Goal: Check status: Check status

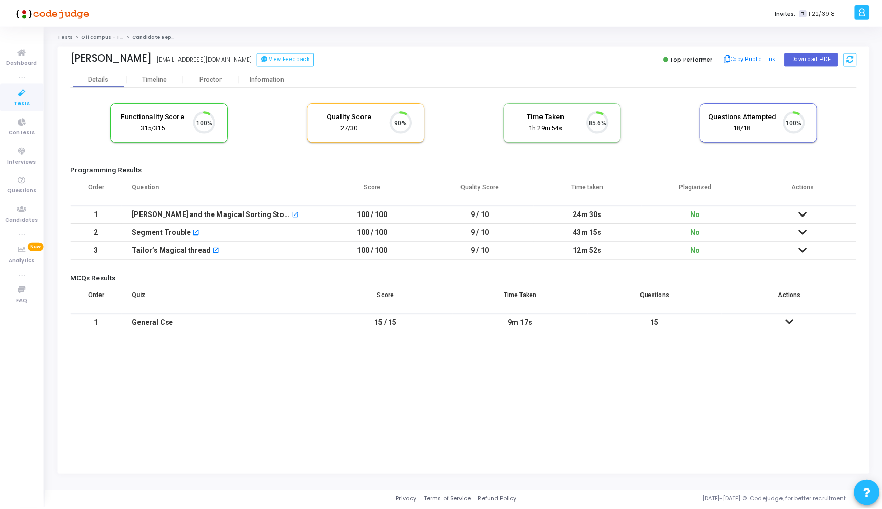
scroll to position [22, 26]
click at [210, 76] on div "Proctor" at bounding box center [212, 79] width 56 height 8
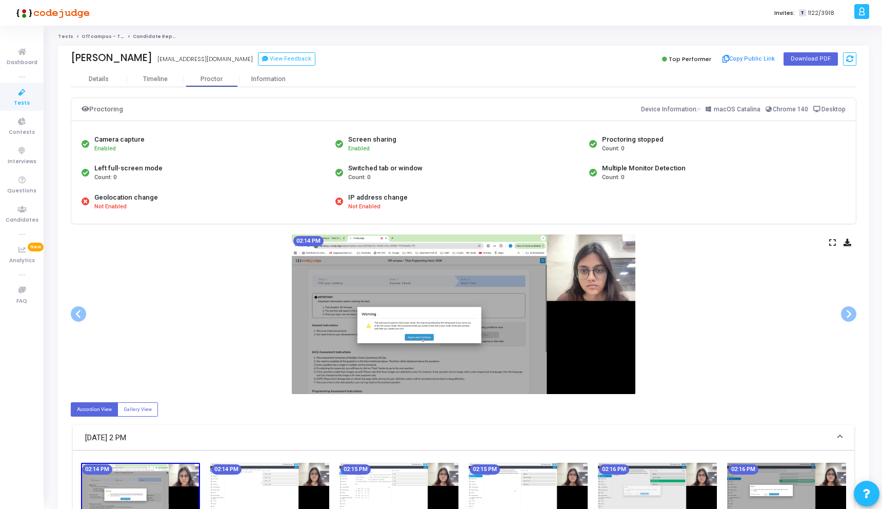
click at [833, 240] on icon at bounding box center [832, 242] width 7 height 6
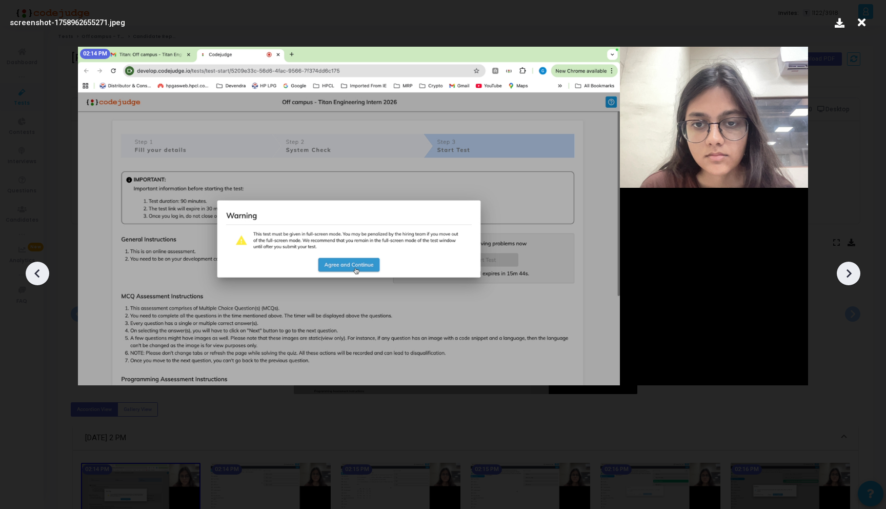
click at [841, 272] on icon at bounding box center [848, 273] width 15 height 15
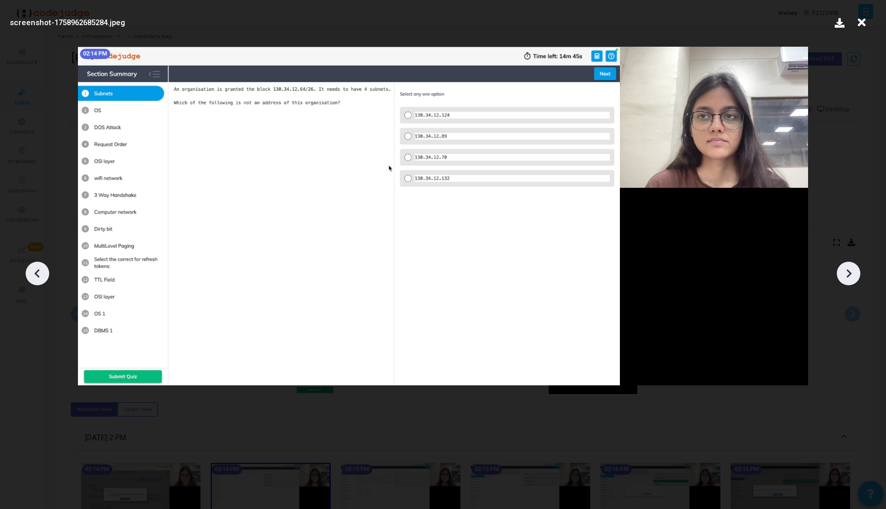
click at [841, 272] on icon at bounding box center [848, 273] width 15 height 15
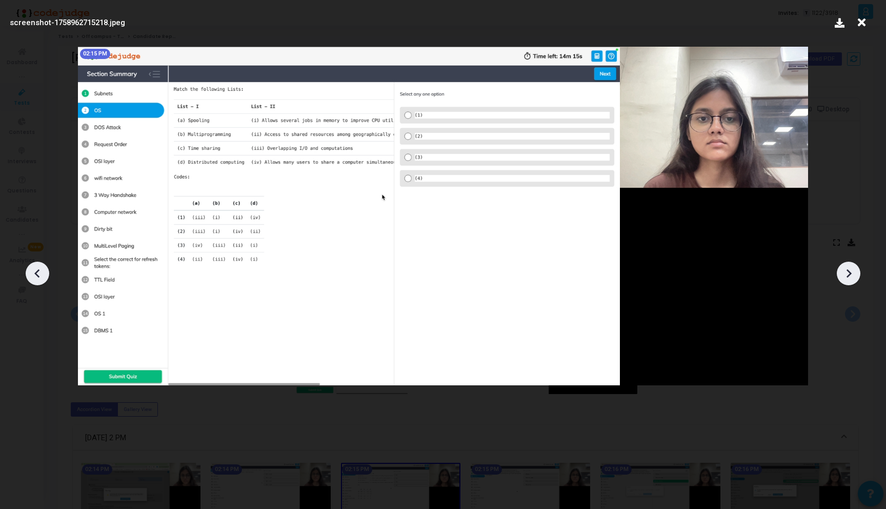
click at [841, 272] on icon at bounding box center [848, 273] width 15 height 15
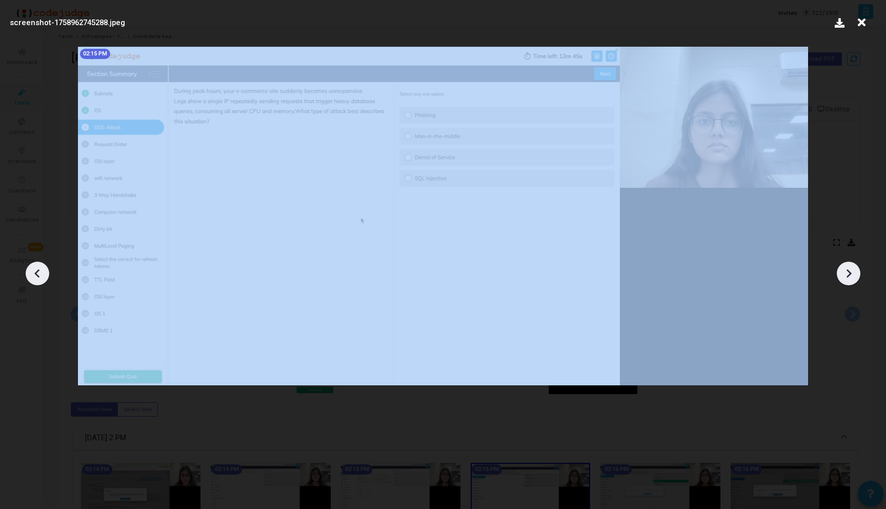
click at [841, 272] on icon at bounding box center [848, 273] width 15 height 15
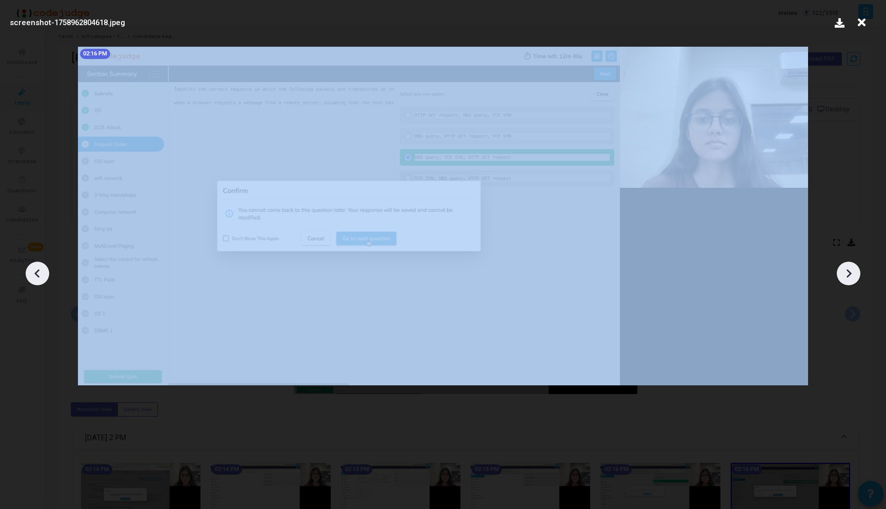
click at [841, 272] on icon at bounding box center [848, 273] width 15 height 15
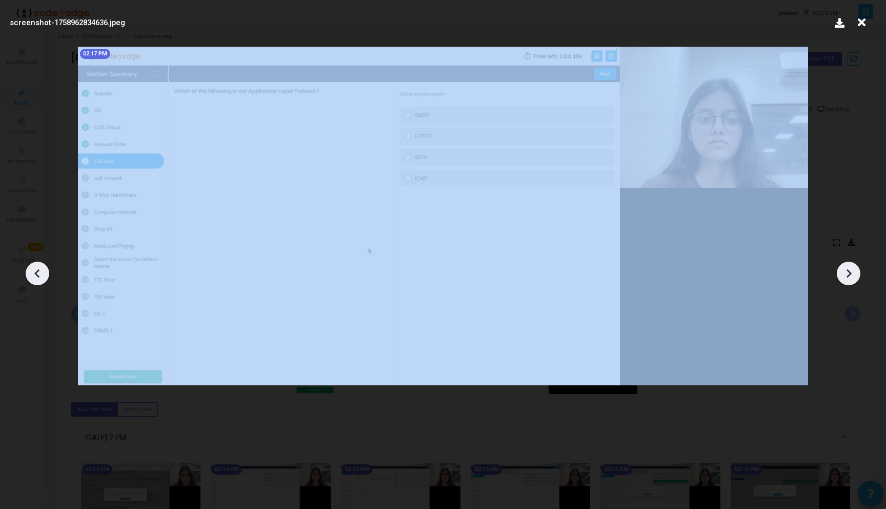
click at [841, 272] on icon at bounding box center [848, 273] width 15 height 15
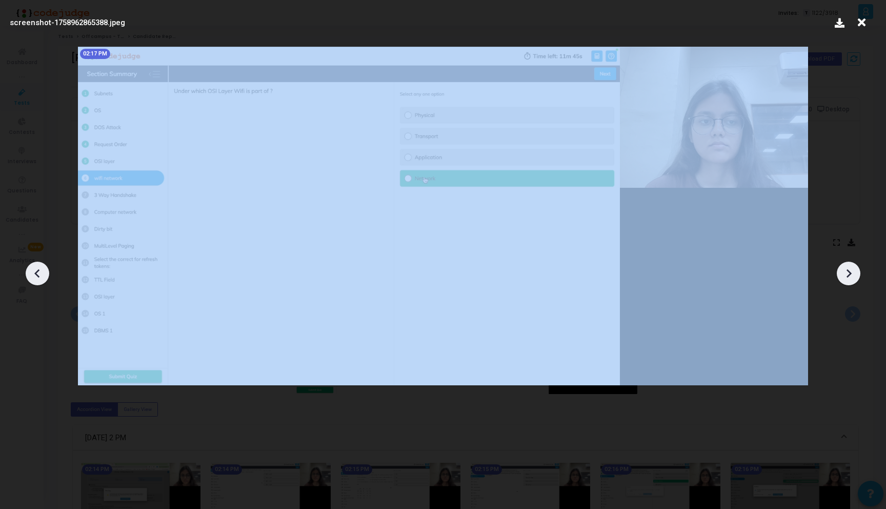
click at [841, 272] on icon at bounding box center [848, 273] width 15 height 15
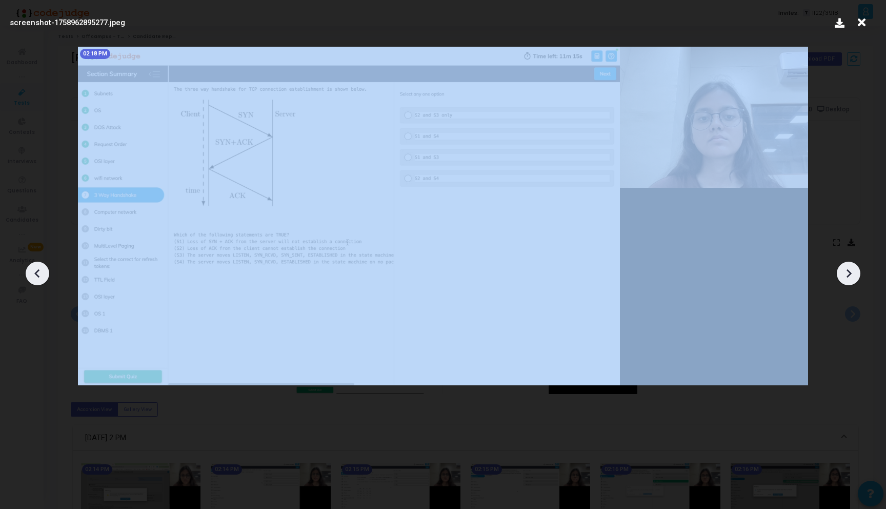
click at [841, 272] on icon at bounding box center [848, 273] width 15 height 15
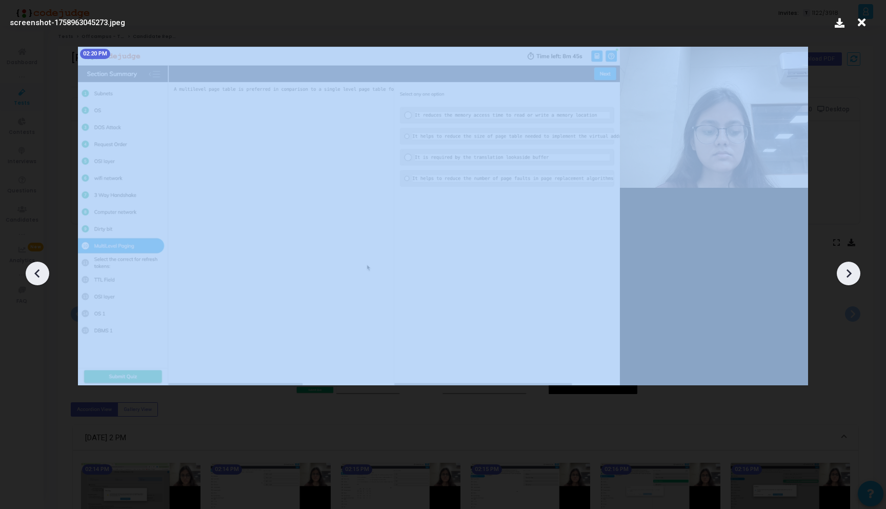
click at [841, 272] on icon at bounding box center [848, 273] width 15 height 15
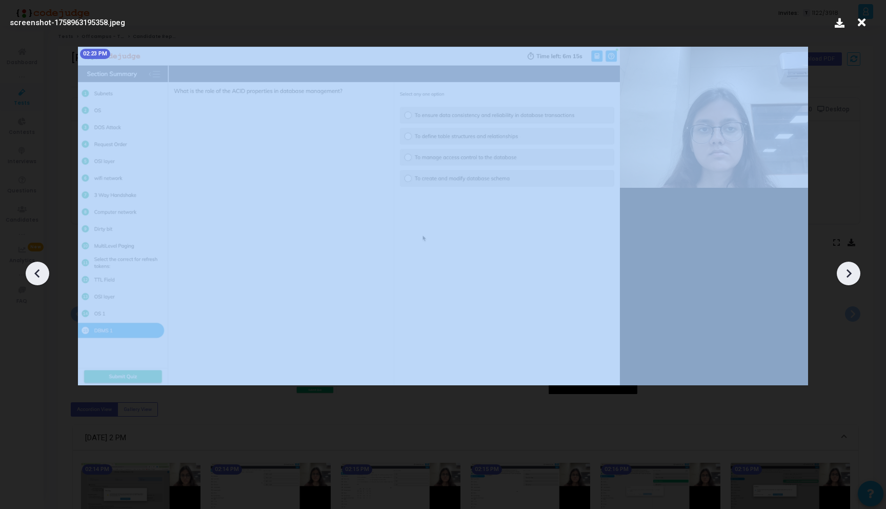
click at [841, 272] on icon at bounding box center [848, 273] width 15 height 15
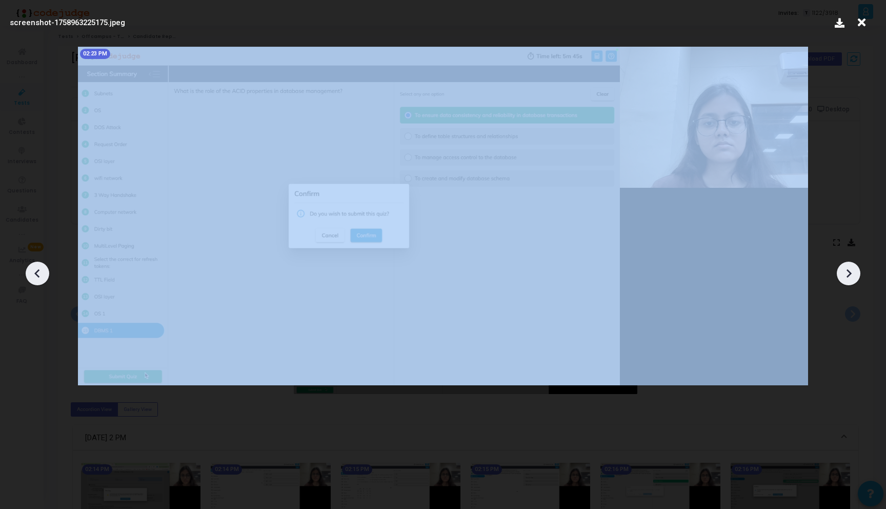
click at [841, 272] on icon at bounding box center [848, 273] width 15 height 15
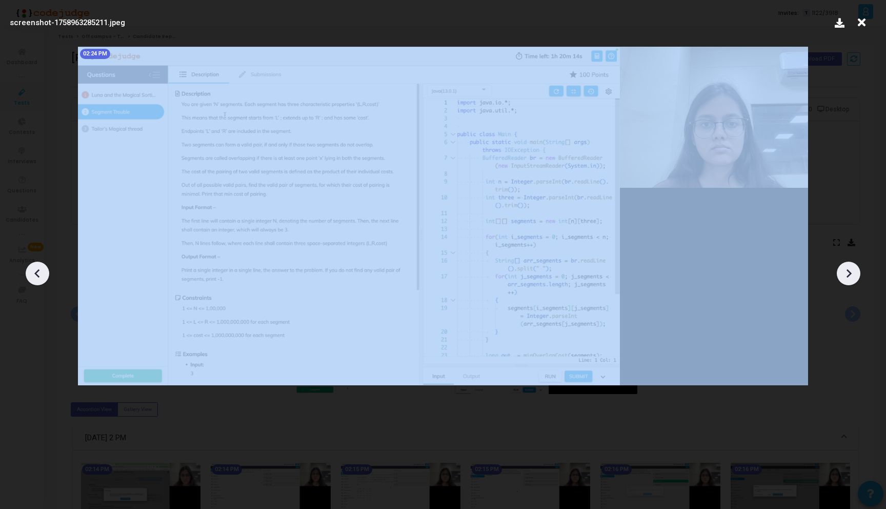
click at [841, 272] on icon at bounding box center [848, 273] width 15 height 15
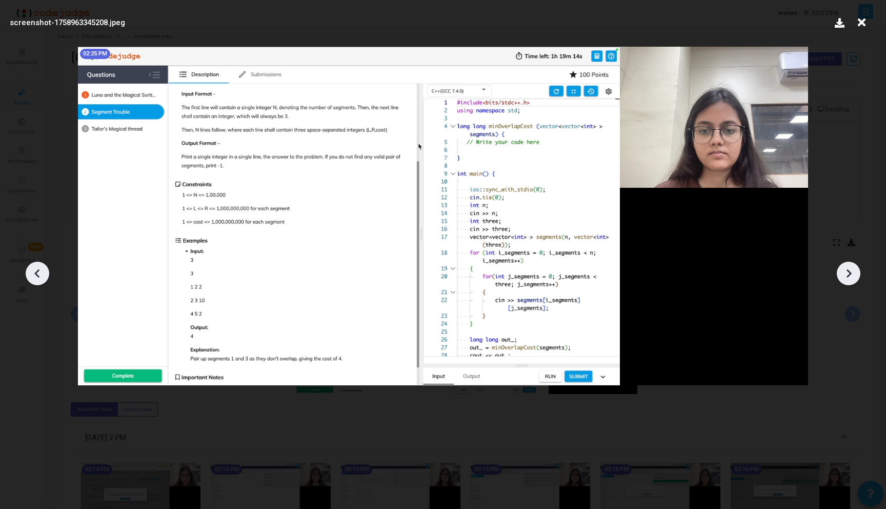
click at [841, 272] on icon at bounding box center [848, 273] width 15 height 15
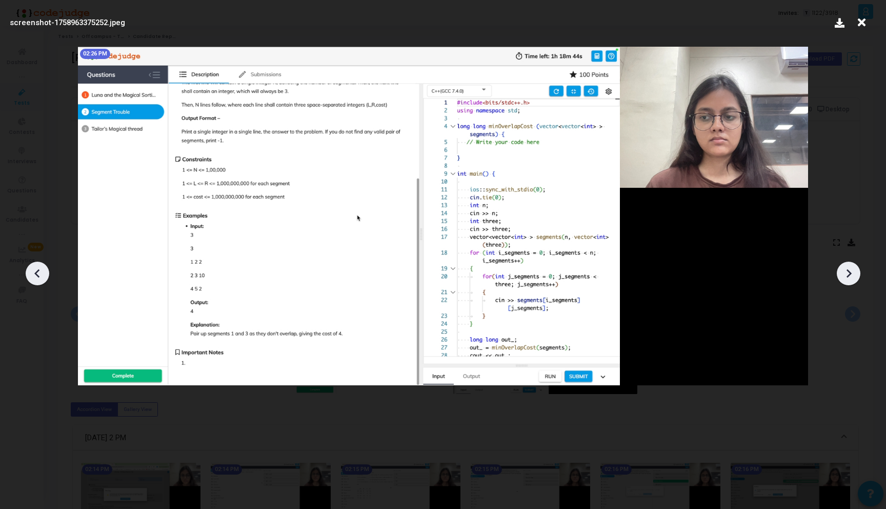
click at [841, 272] on icon at bounding box center [848, 273] width 15 height 15
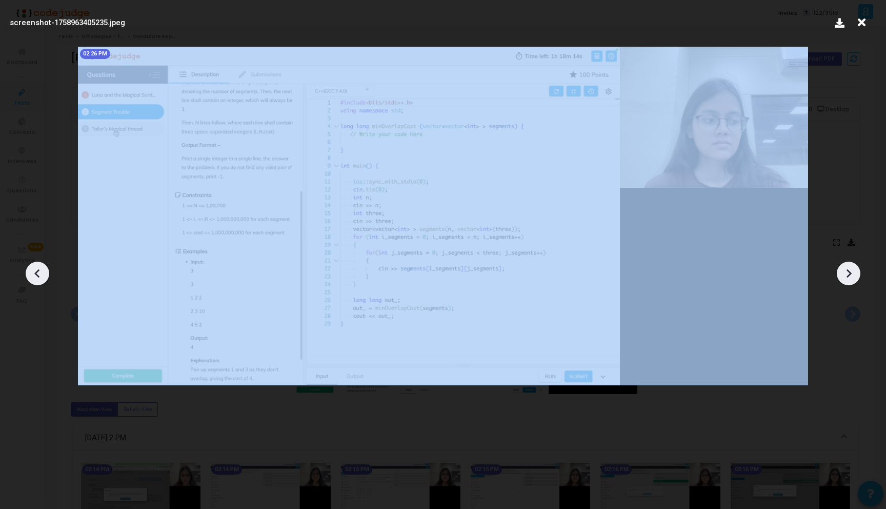
click at [841, 272] on icon at bounding box center [848, 273] width 15 height 15
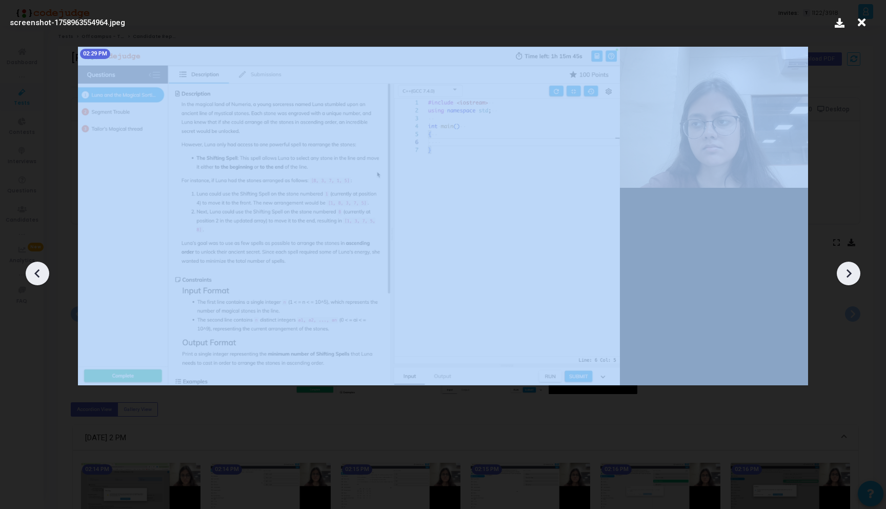
click at [841, 272] on icon at bounding box center [848, 273] width 15 height 15
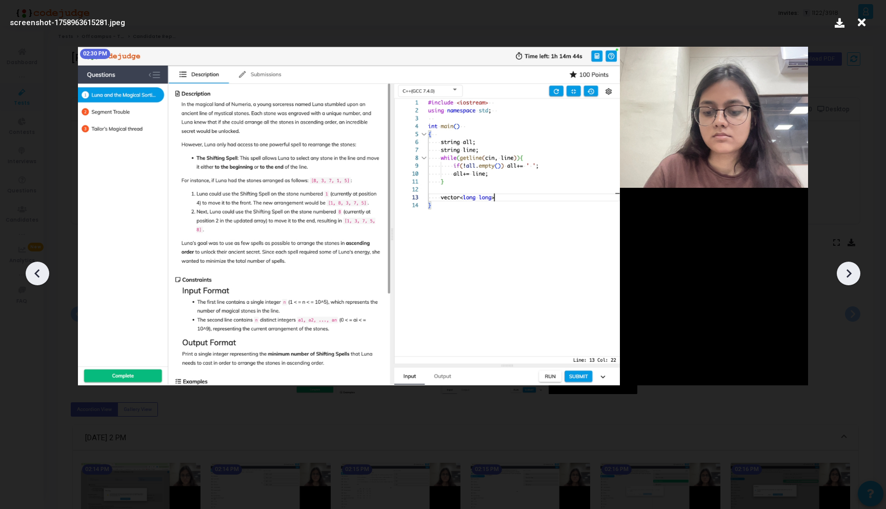
click at [841, 272] on icon at bounding box center [848, 273] width 15 height 15
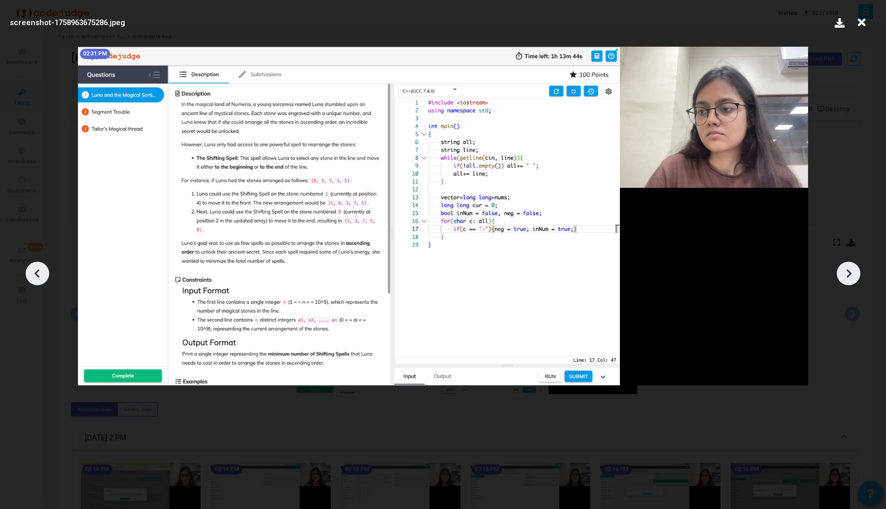
click at [841, 272] on icon at bounding box center [848, 273] width 15 height 15
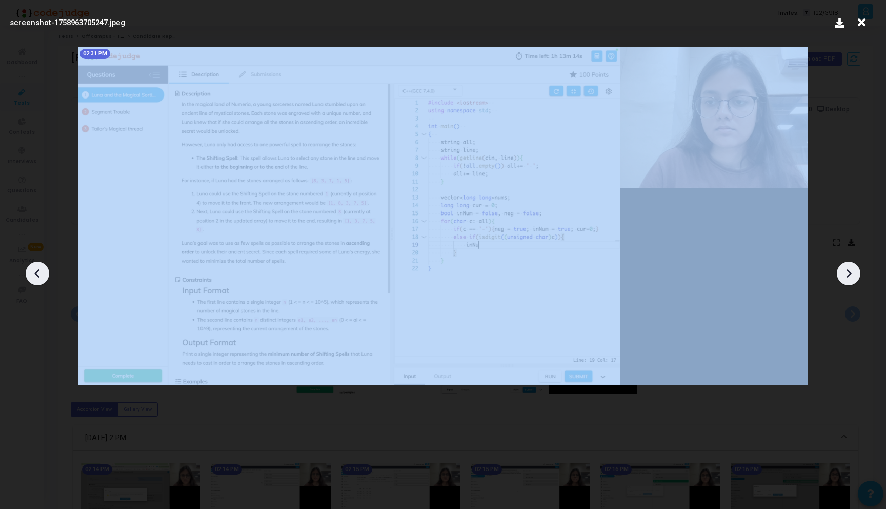
click at [841, 272] on icon at bounding box center [848, 273] width 15 height 15
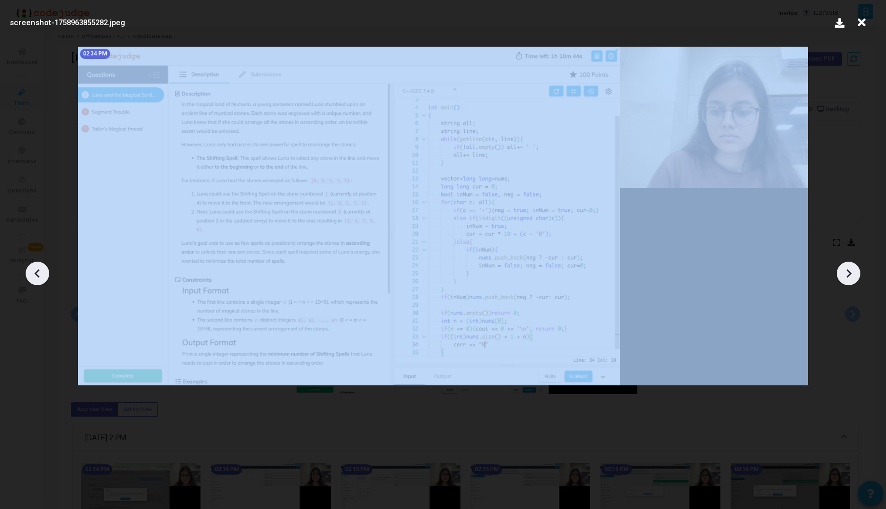
click at [841, 272] on icon at bounding box center [848, 273] width 15 height 15
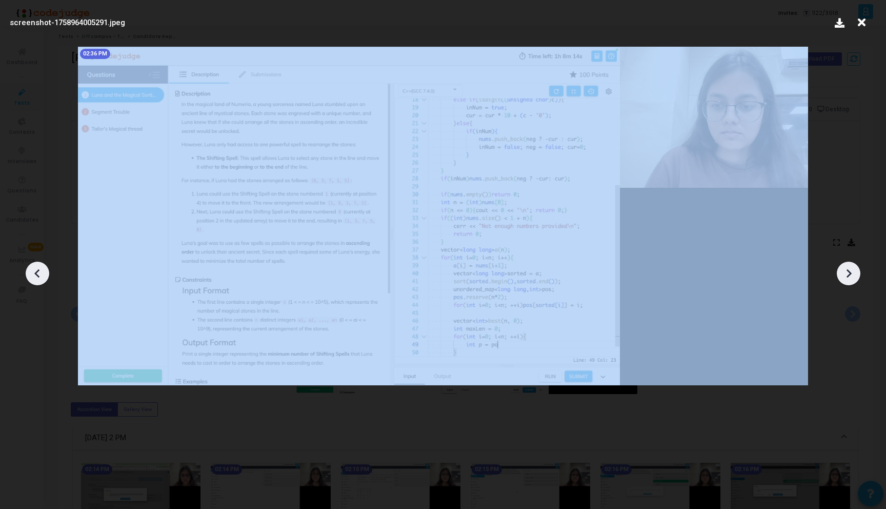
click at [841, 272] on icon at bounding box center [848, 273] width 15 height 15
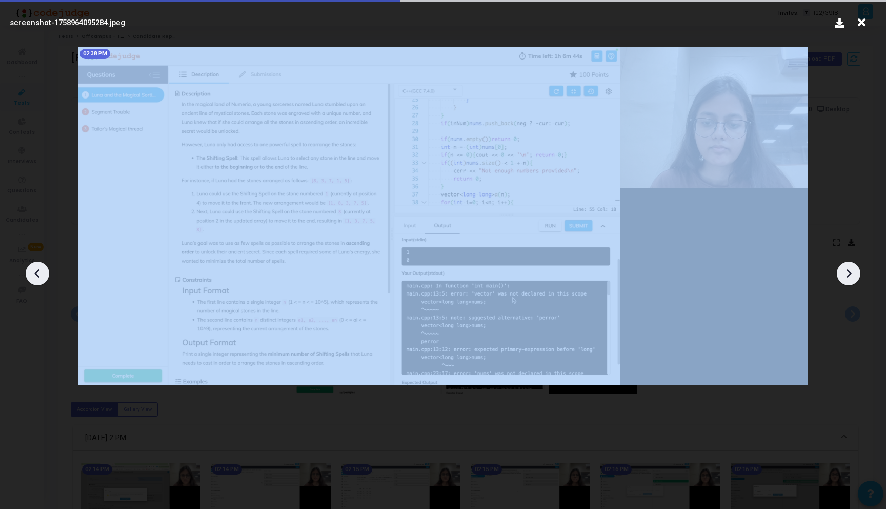
click at [841, 272] on icon at bounding box center [848, 273] width 15 height 15
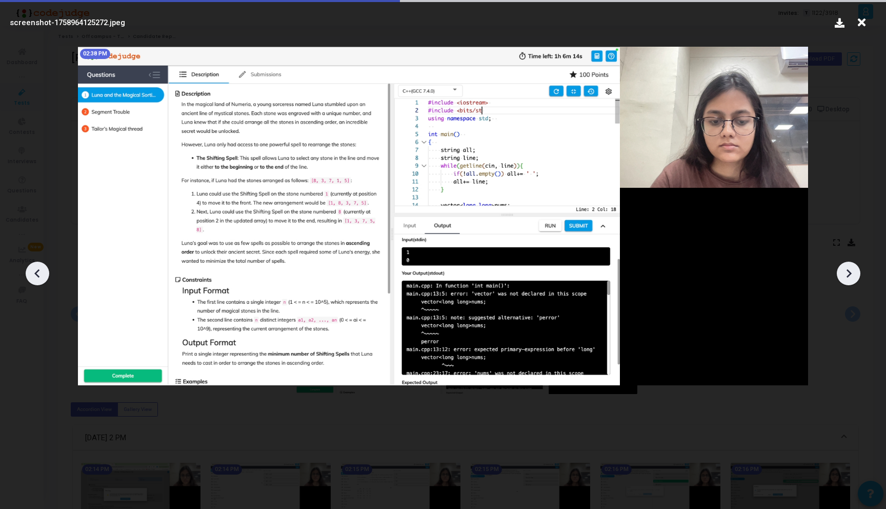
click at [841, 272] on icon at bounding box center [848, 273] width 15 height 15
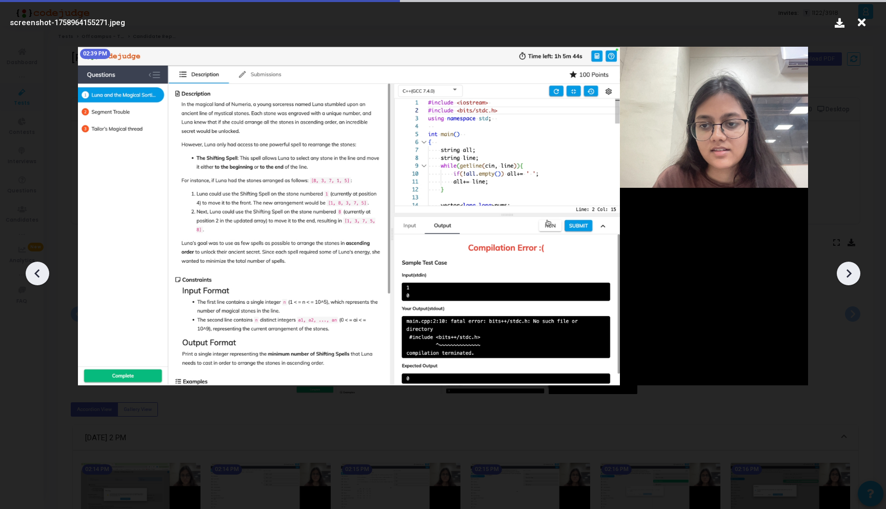
click at [841, 272] on icon at bounding box center [848, 273] width 15 height 15
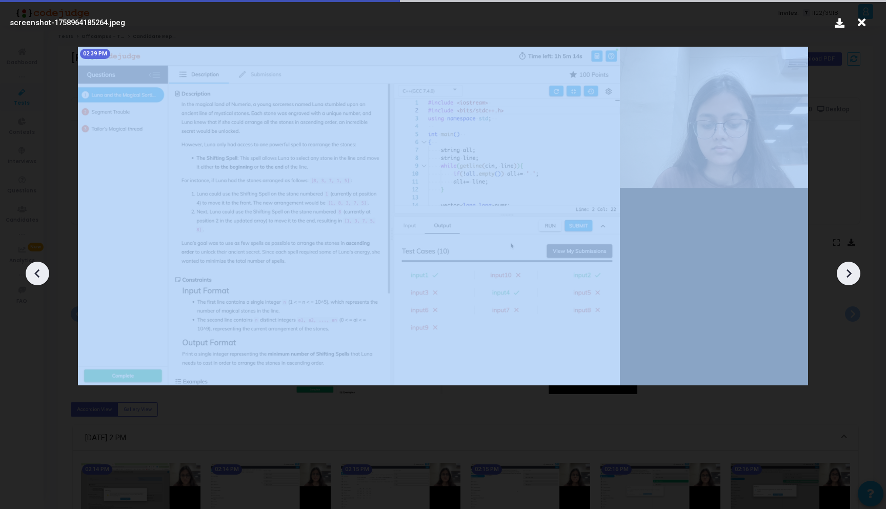
click at [841, 272] on icon at bounding box center [848, 273] width 15 height 15
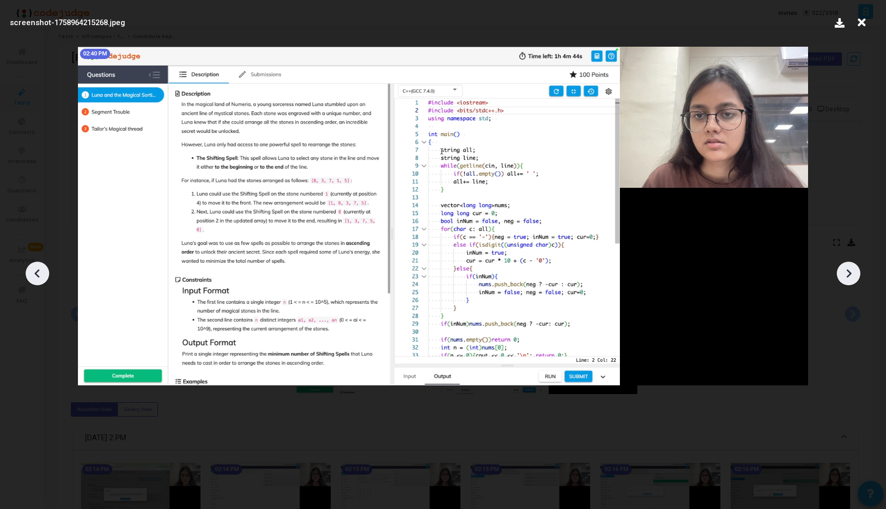
click at [841, 272] on icon at bounding box center [848, 273] width 15 height 15
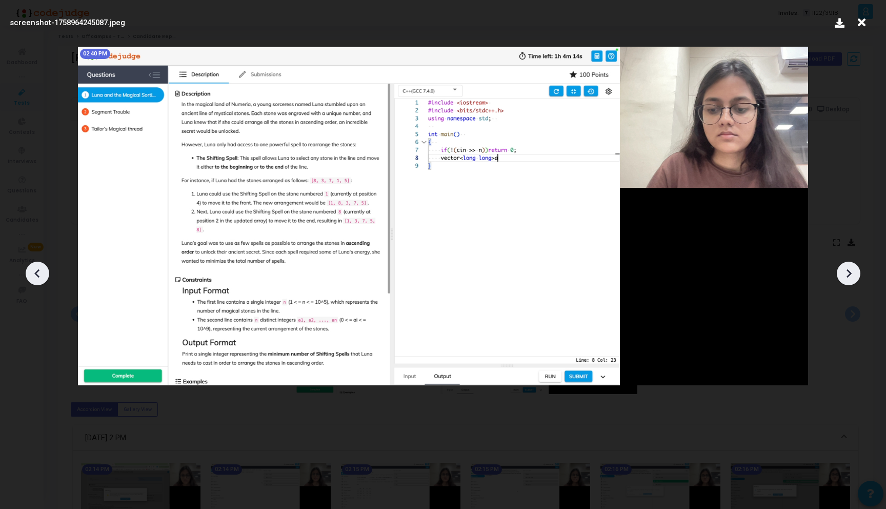
click at [841, 272] on icon at bounding box center [848, 273] width 15 height 15
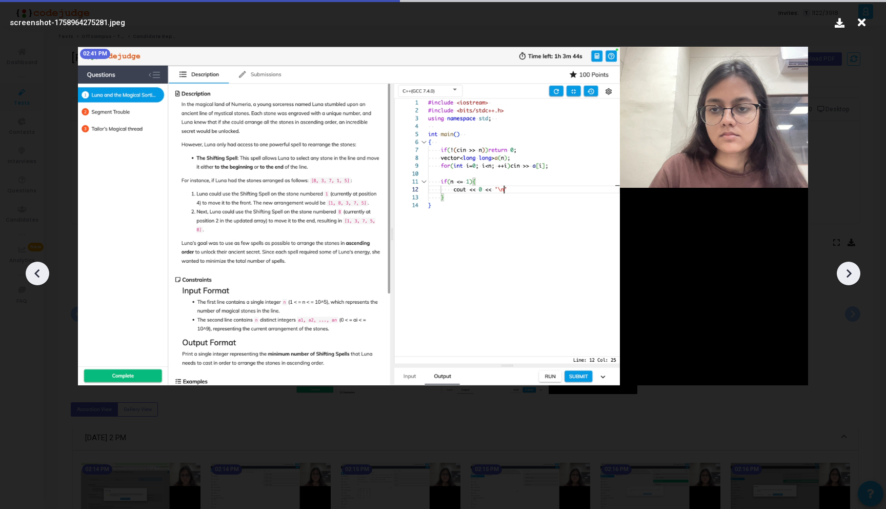
click at [841, 272] on icon at bounding box center [848, 273] width 15 height 15
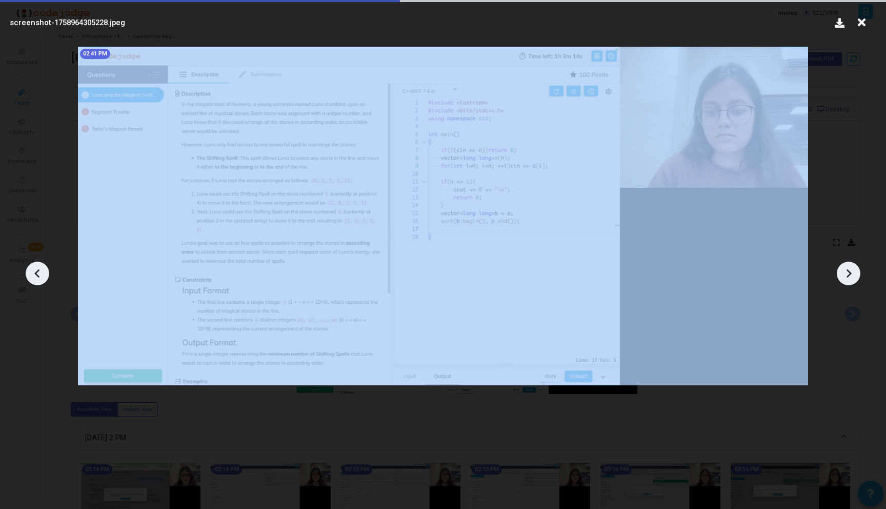
click at [841, 272] on icon at bounding box center [848, 273] width 15 height 15
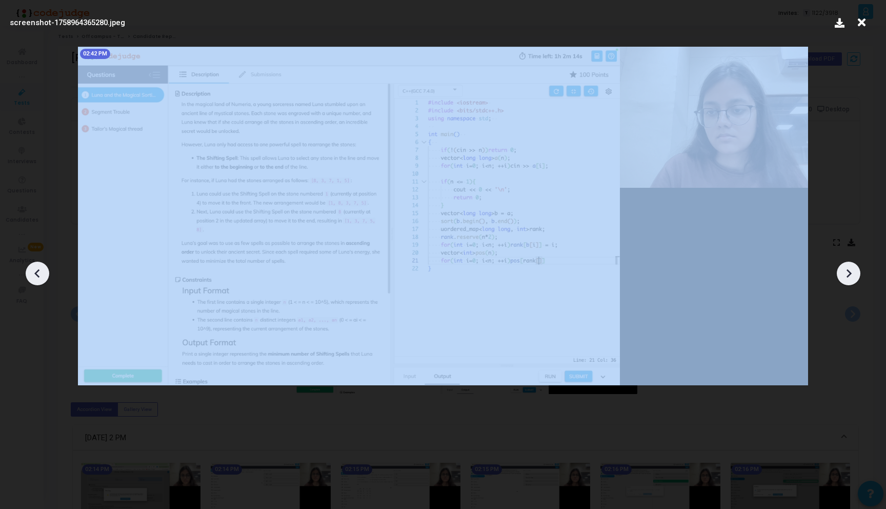
click at [841, 272] on icon at bounding box center [848, 273] width 15 height 15
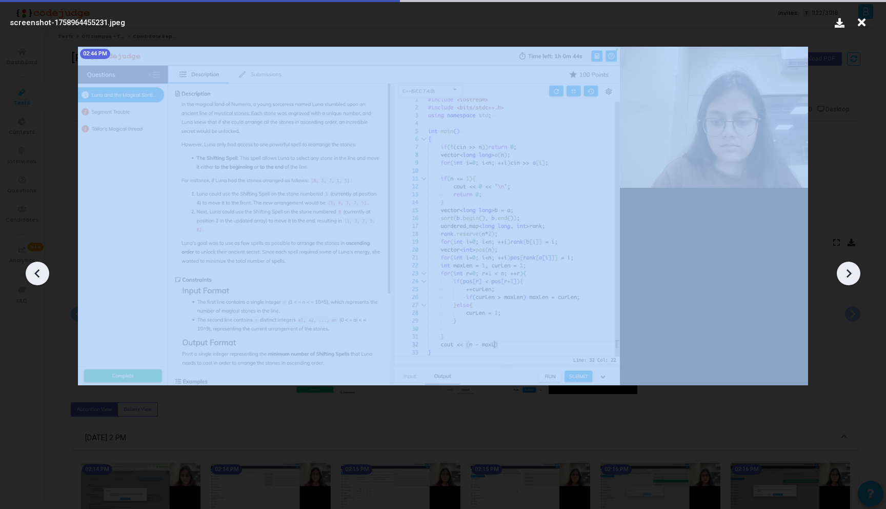
click at [841, 272] on icon at bounding box center [848, 273] width 15 height 15
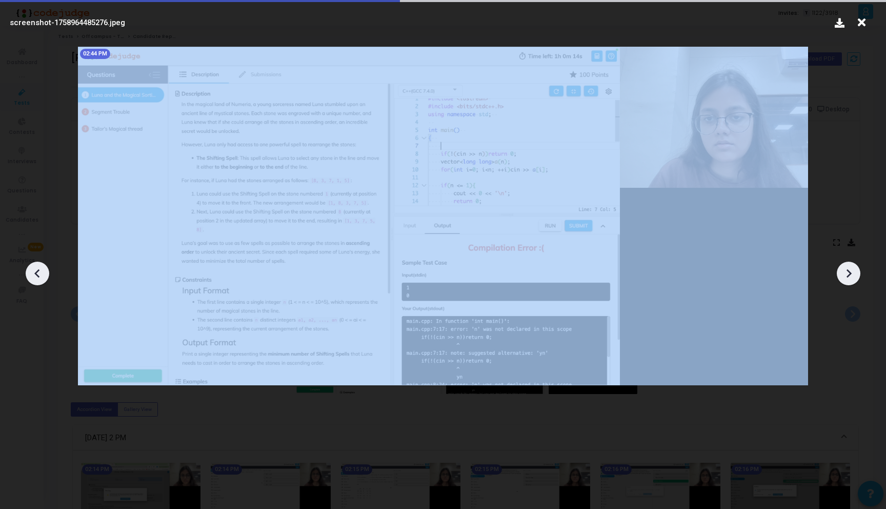
click at [841, 272] on icon at bounding box center [848, 273] width 15 height 15
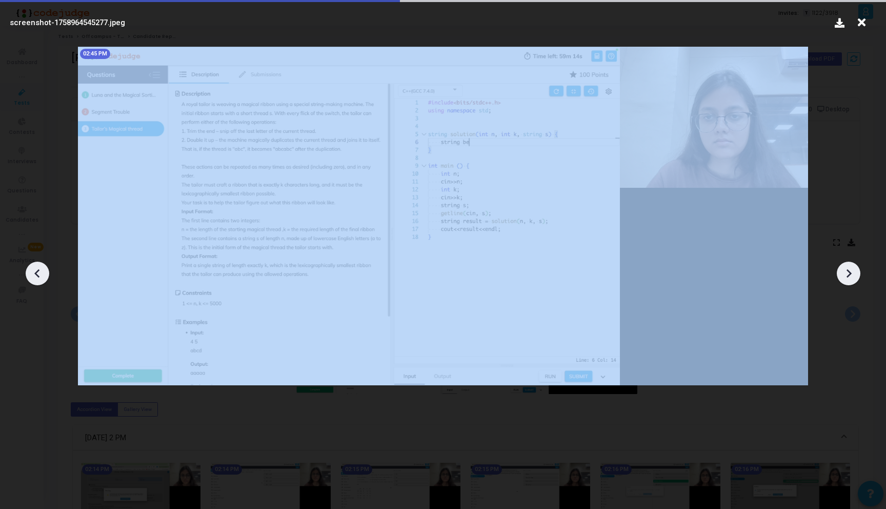
click at [841, 272] on icon at bounding box center [848, 273] width 15 height 15
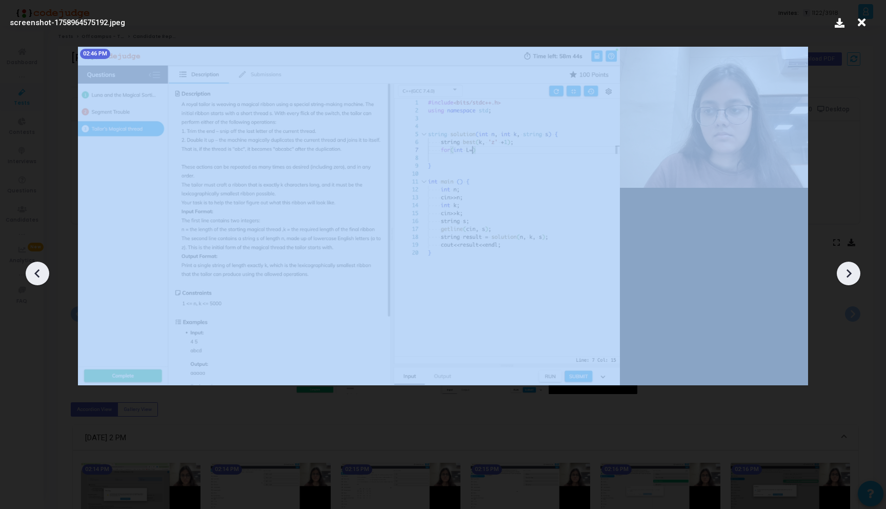
click at [841, 272] on icon at bounding box center [848, 273] width 15 height 15
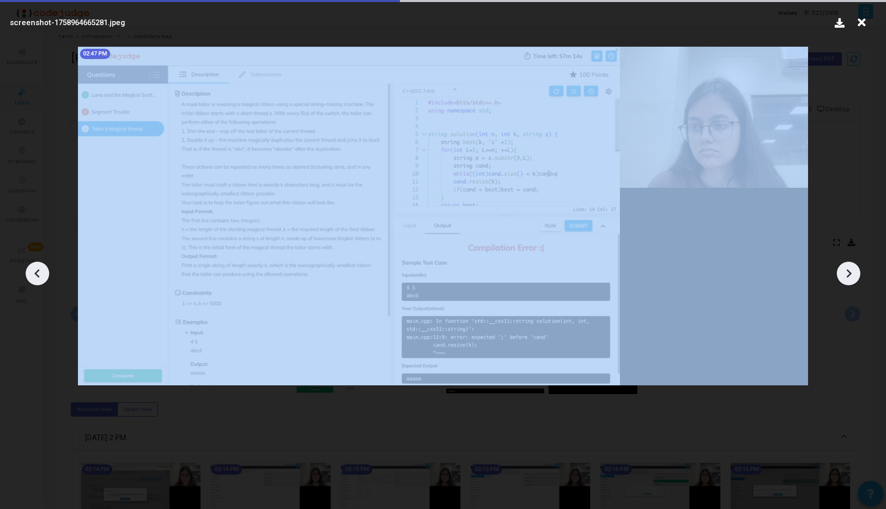
click at [841, 272] on icon at bounding box center [848, 273] width 15 height 15
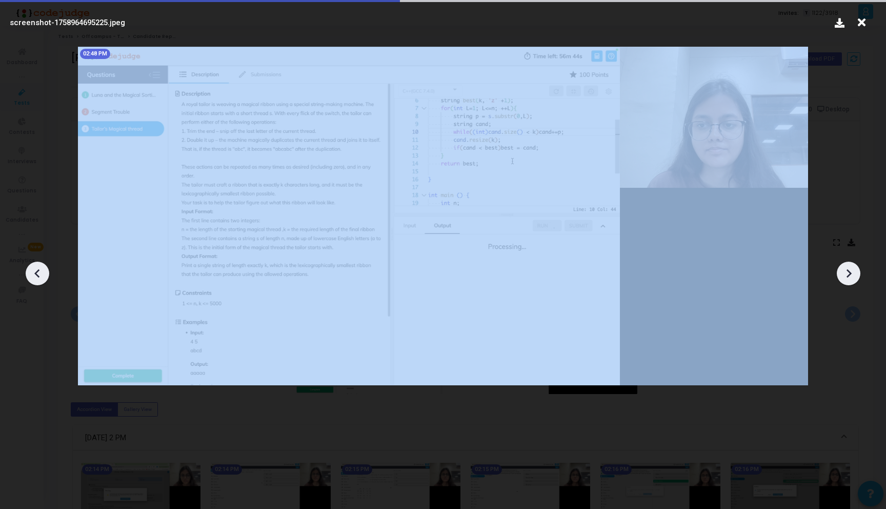
click at [841, 272] on icon at bounding box center [848, 273] width 15 height 15
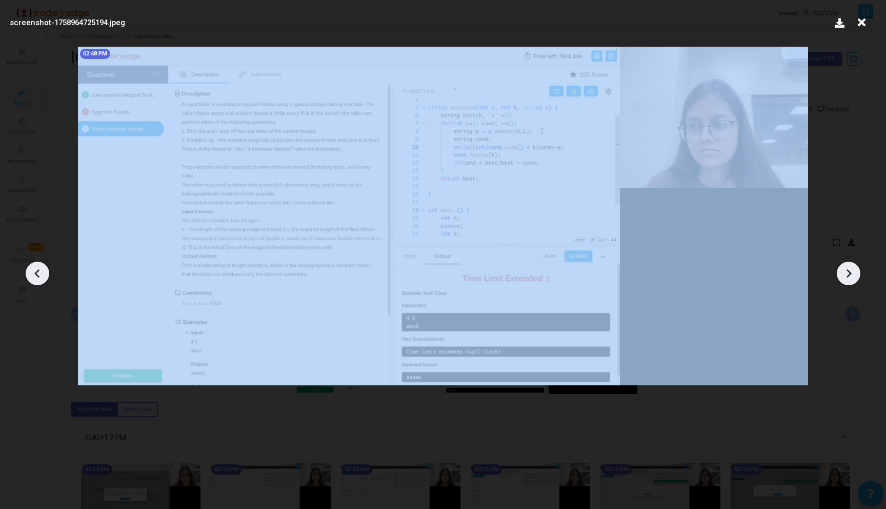
click at [841, 272] on icon at bounding box center [848, 273] width 15 height 15
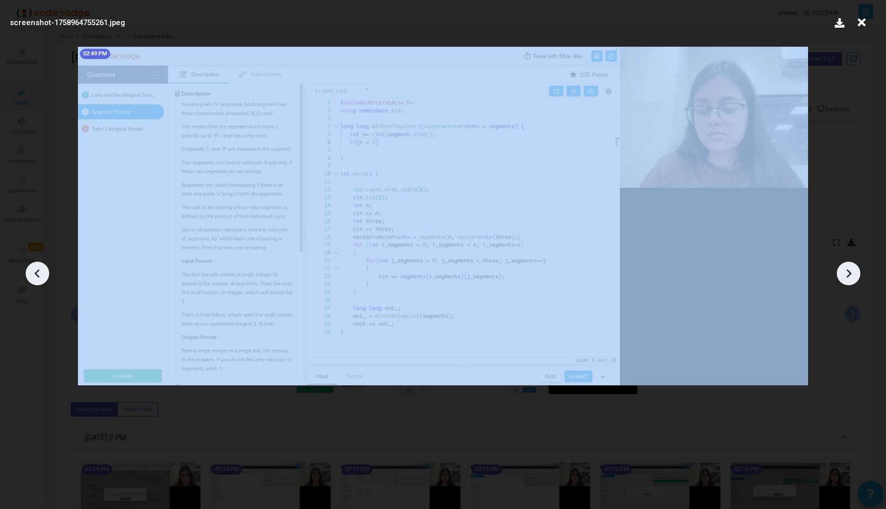
click at [841, 272] on icon at bounding box center [848, 273] width 15 height 15
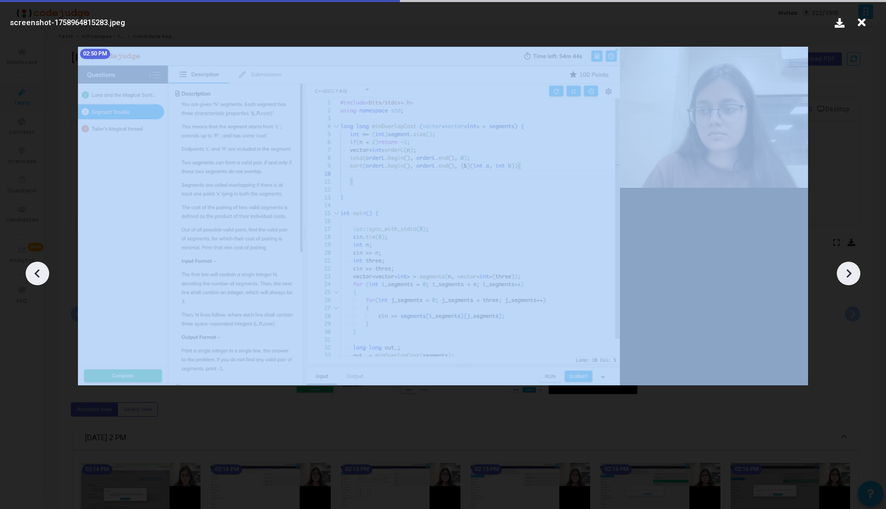
click at [841, 272] on icon at bounding box center [848, 273] width 15 height 15
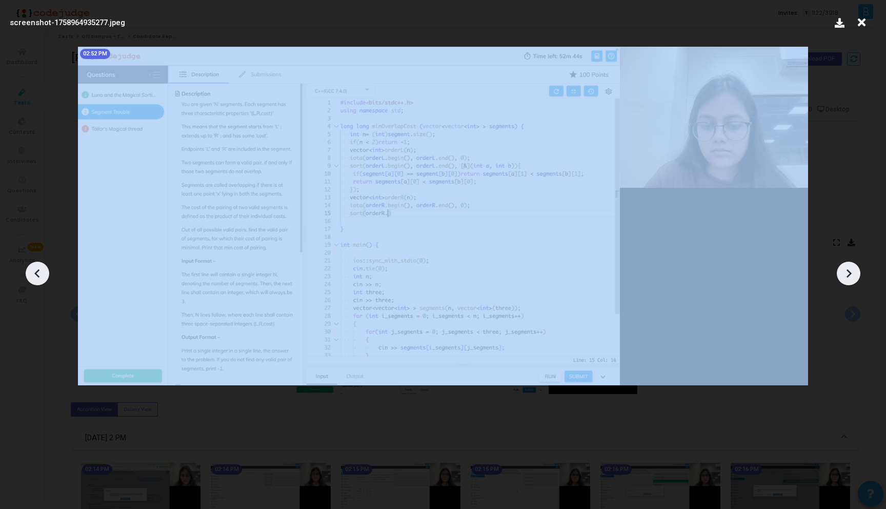
click at [841, 272] on icon at bounding box center [848, 273] width 15 height 15
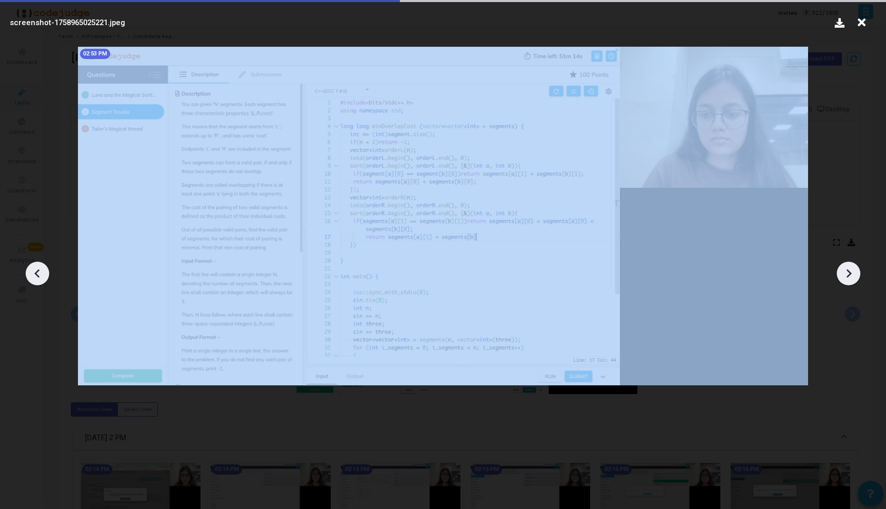
click at [841, 272] on icon at bounding box center [848, 273] width 15 height 15
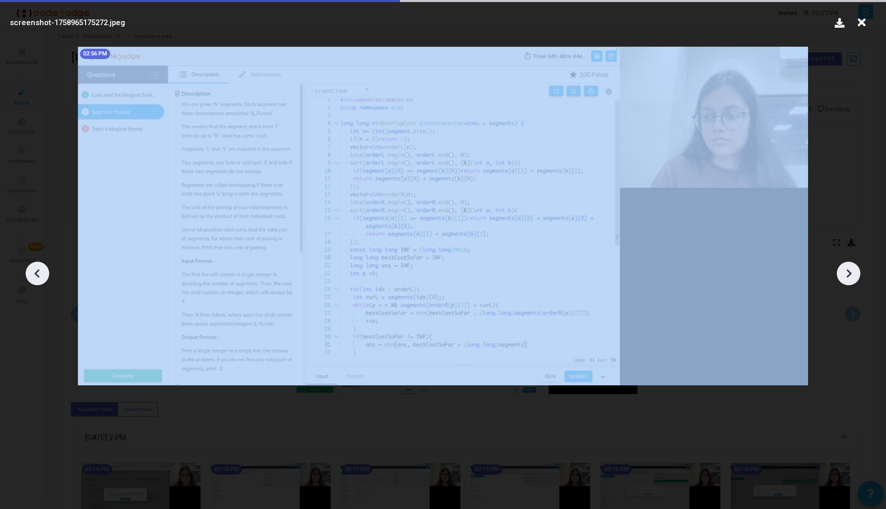
click at [841, 272] on icon at bounding box center [848, 273] width 15 height 15
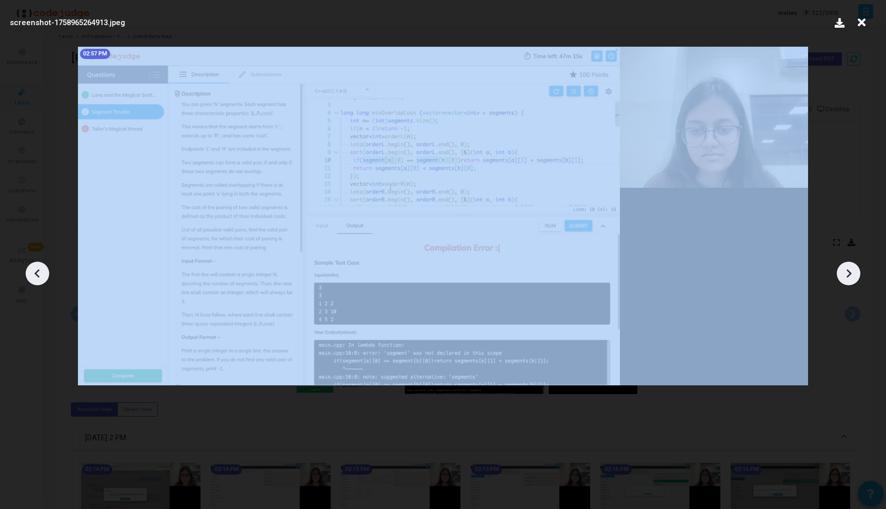
click at [841, 272] on icon at bounding box center [848, 273] width 15 height 15
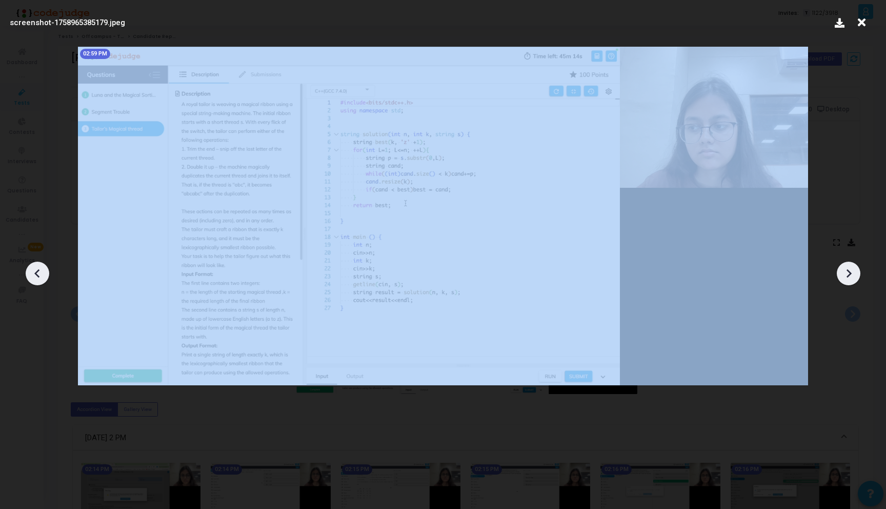
click at [841, 272] on icon at bounding box center [848, 273] width 15 height 15
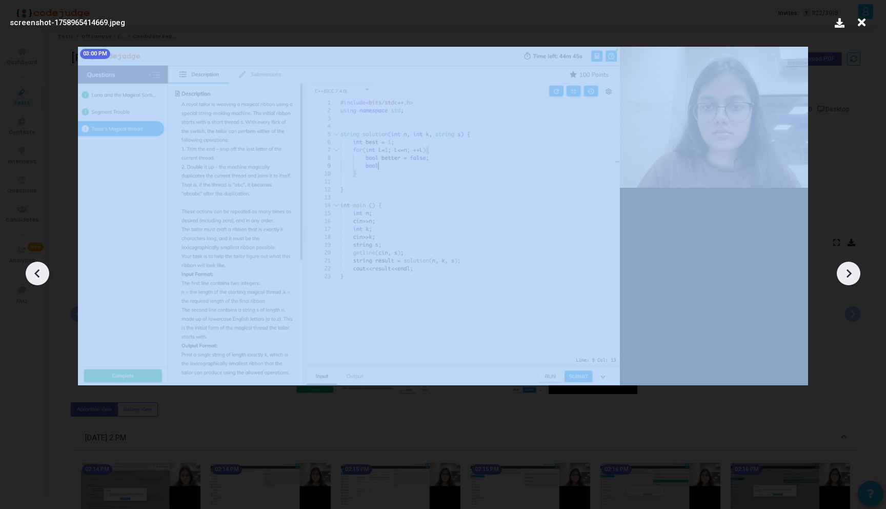
click at [841, 272] on icon at bounding box center [848, 273] width 15 height 15
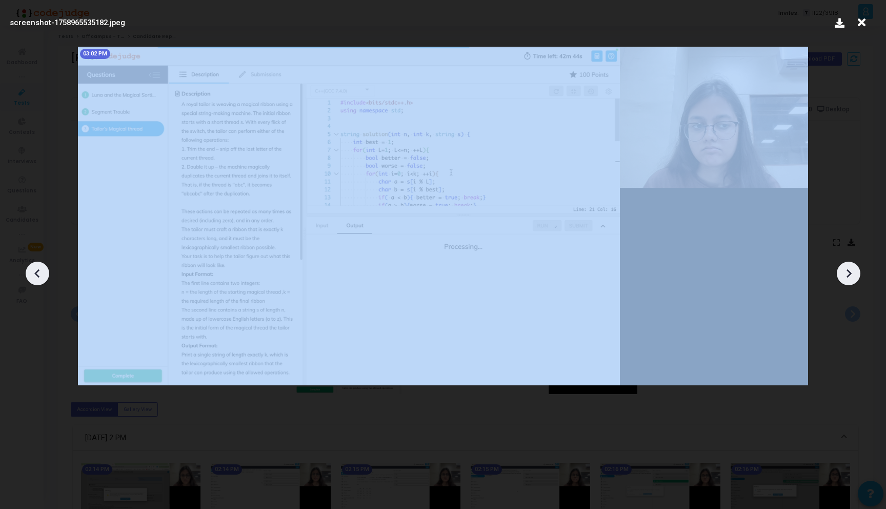
click at [841, 272] on icon at bounding box center [848, 273] width 15 height 15
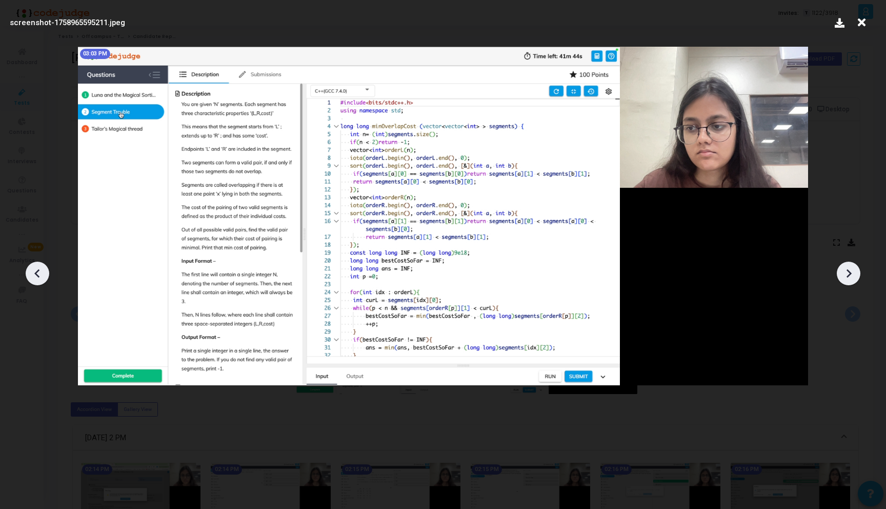
click at [841, 272] on icon at bounding box center [848, 273] width 15 height 15
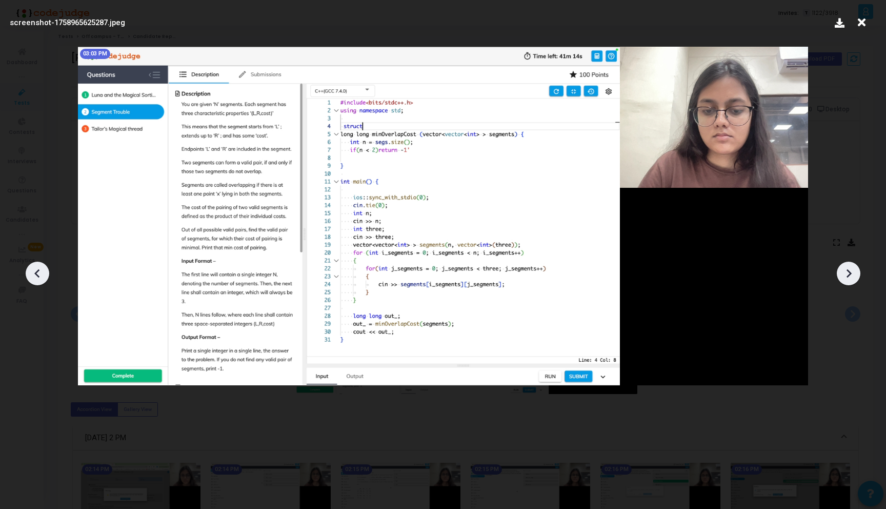
click at [841, 272] on icon at bounding box center [848, 273] width 15 height 15
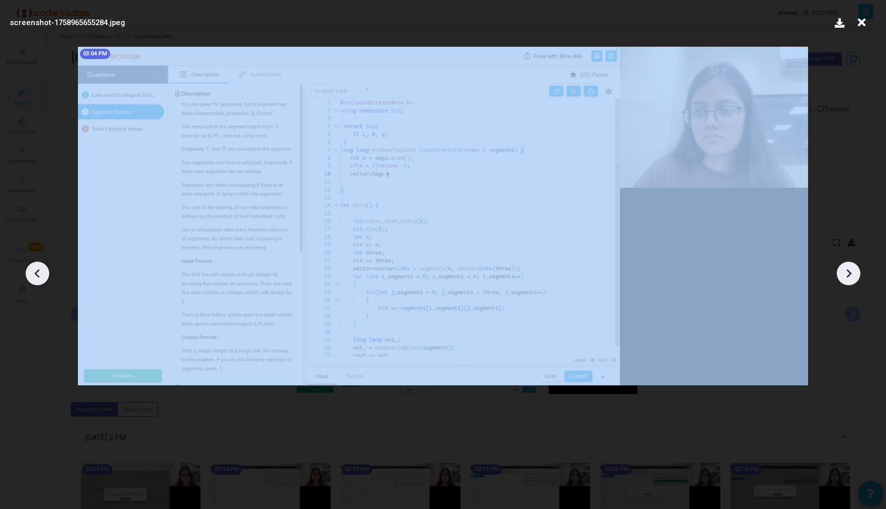
click at [841, 272] on icon at bounding box center [848, 273] width 15 height 15
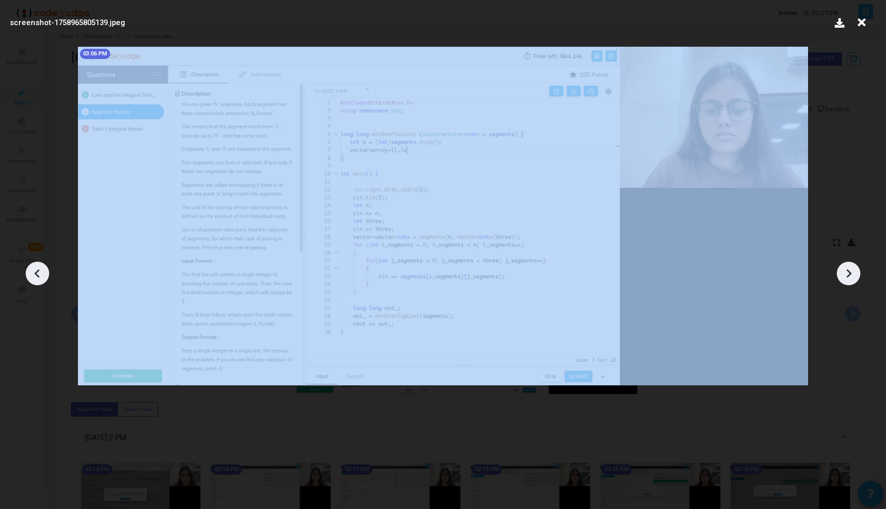
click at [841, 272] on icon at bounding box center [848, 273] width 15 height 15
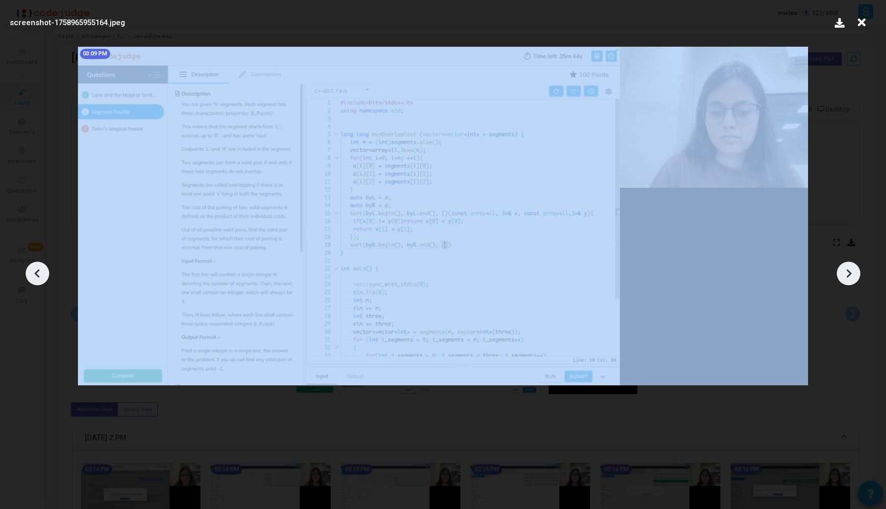
click at [841, 272] on icon at bounding box center [848, 273] width 15 height 15
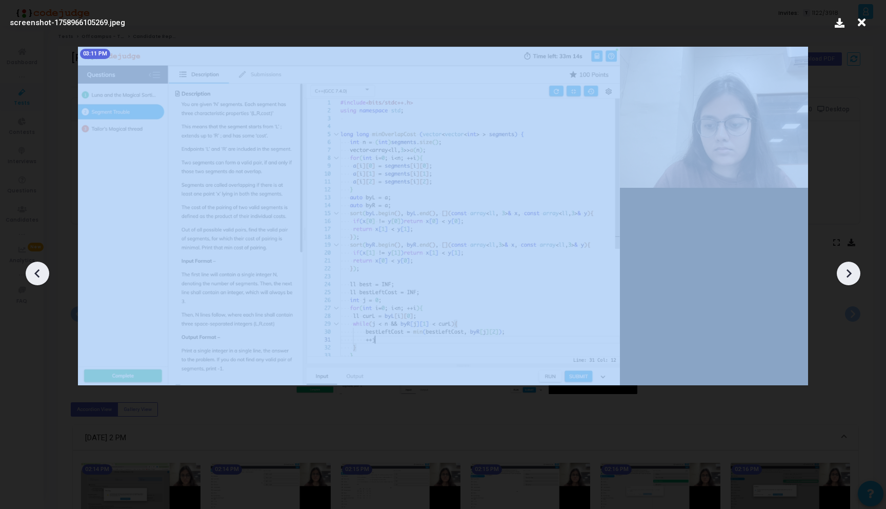
click at [841, 272] on icon at bounding box center [848, 273] width 15 height 15
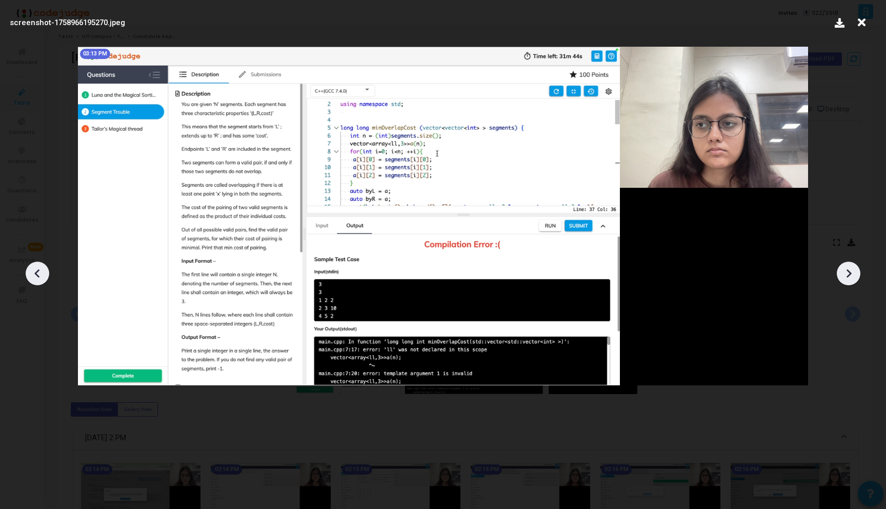
click at [843, 267] on icon at bounding box center [848, 273] width 15 height 15
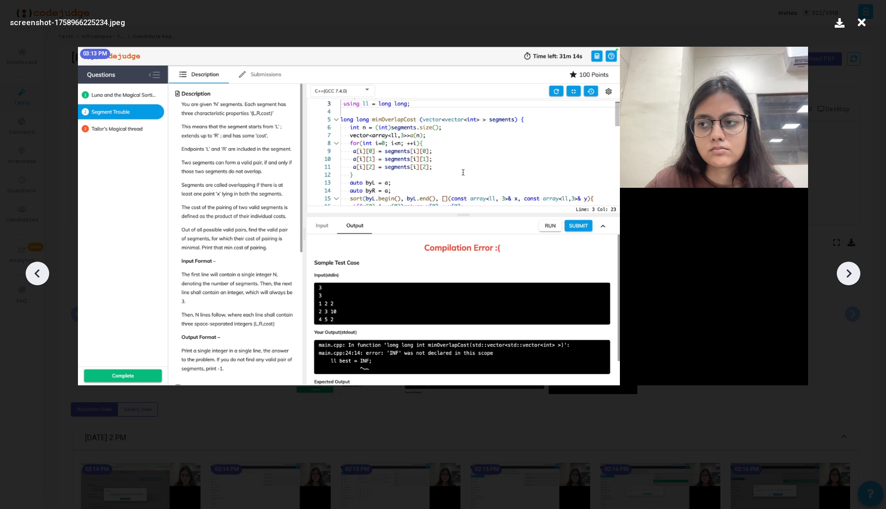
click at [843, 267] on icon at bounding box center [848, 273] width 15 height 15
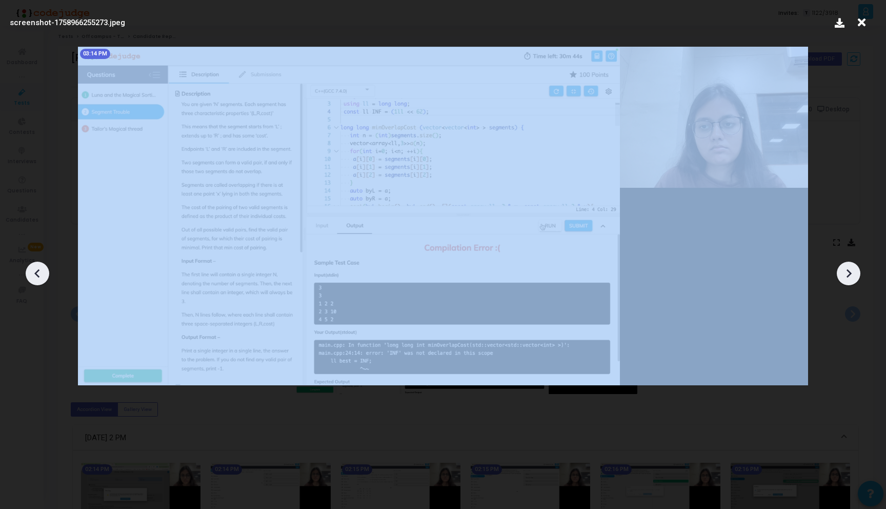
click at [843, 267] on icon at bounding box center [848, 273] width 15 height 15
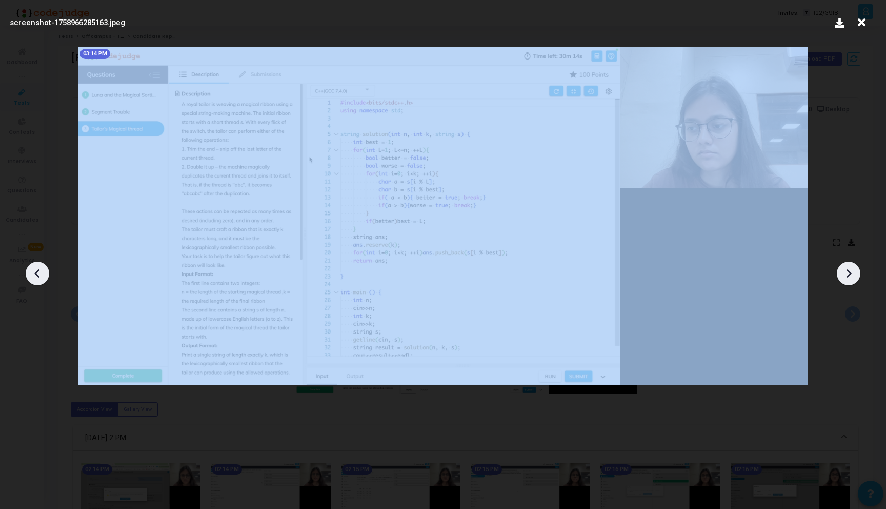
click at [843, 267] on icon at bounding box center [848, 273] width 15 height 15
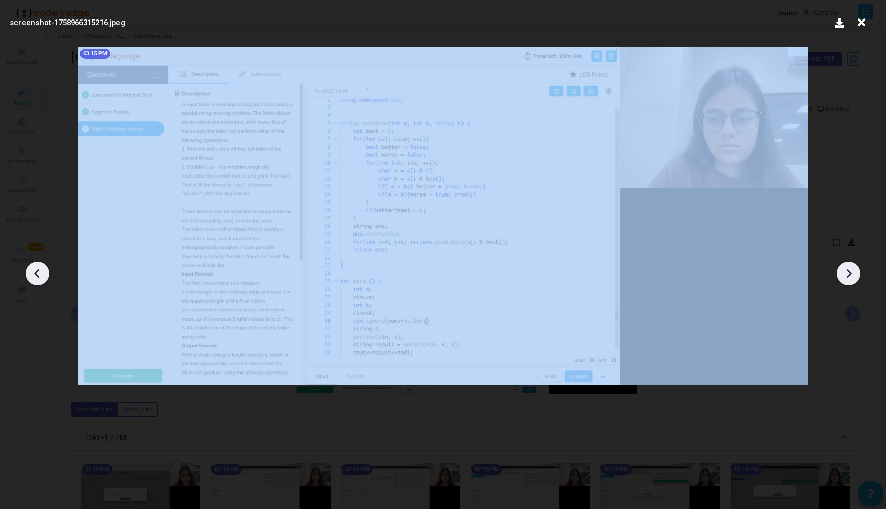
click at [843, 267] on icon at bounding box center [848, 273] width 15 height 15
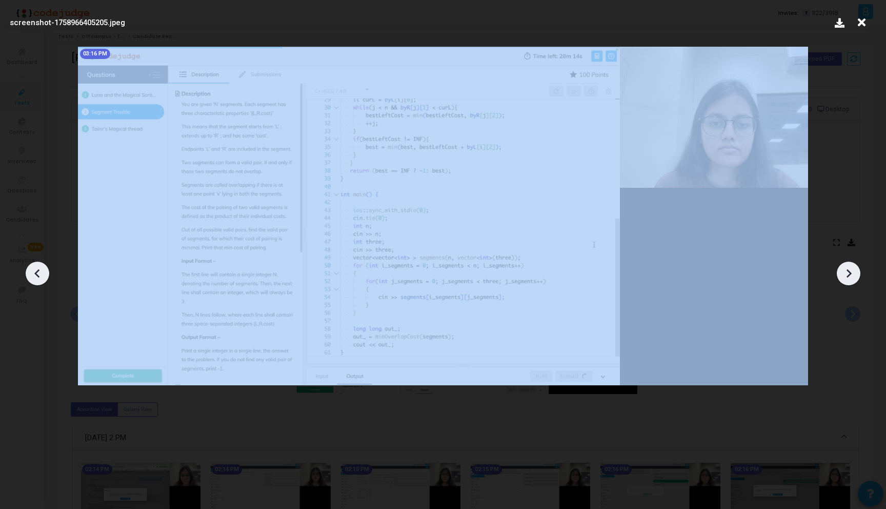
click at [843, 267] on icon at bounding box center [848, 273] width 15 height 15
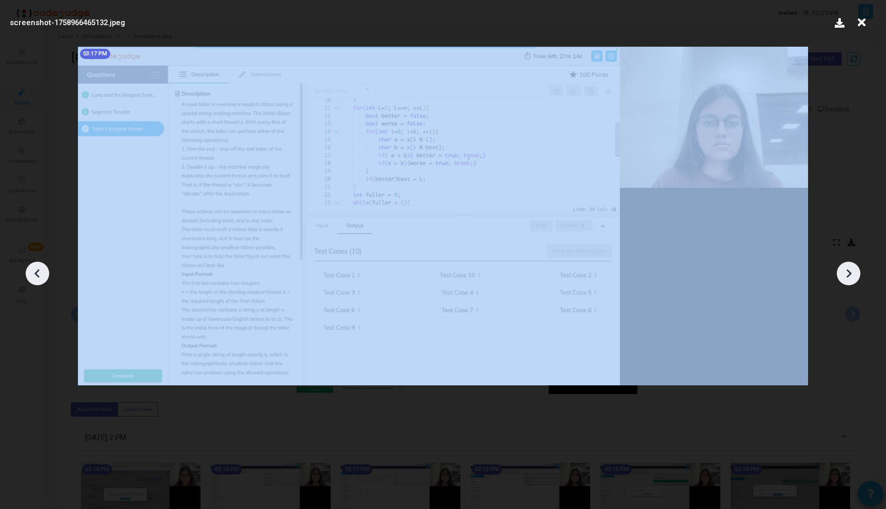
click at [843, 267] on icon at bounding box center [848, 273] width 15 height 15
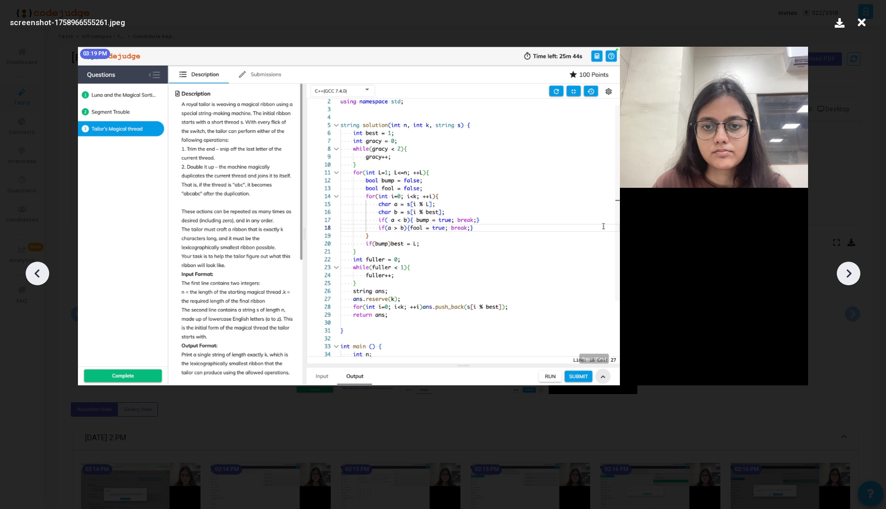
click at [843, 267] on icon at bounding box center [848, 273] width 15 height 15
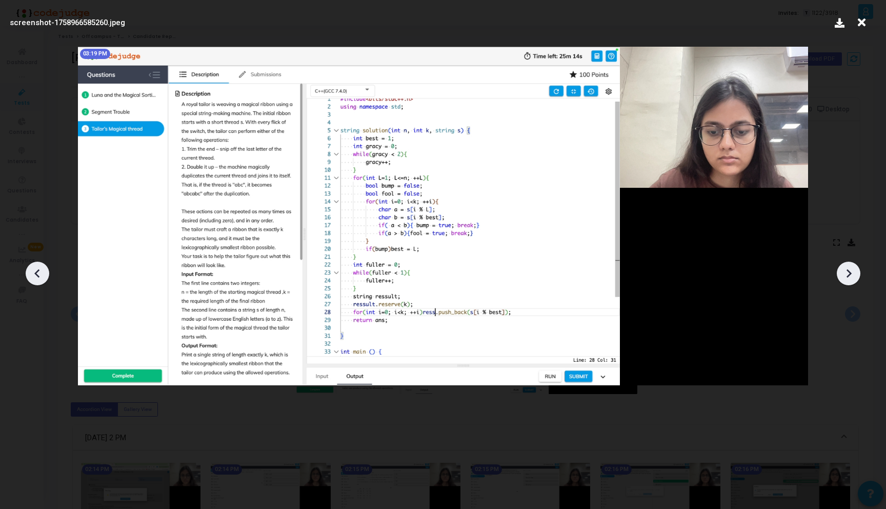
click at [843, 267] on icon at bounding box center [848, 273] width 15 height 15
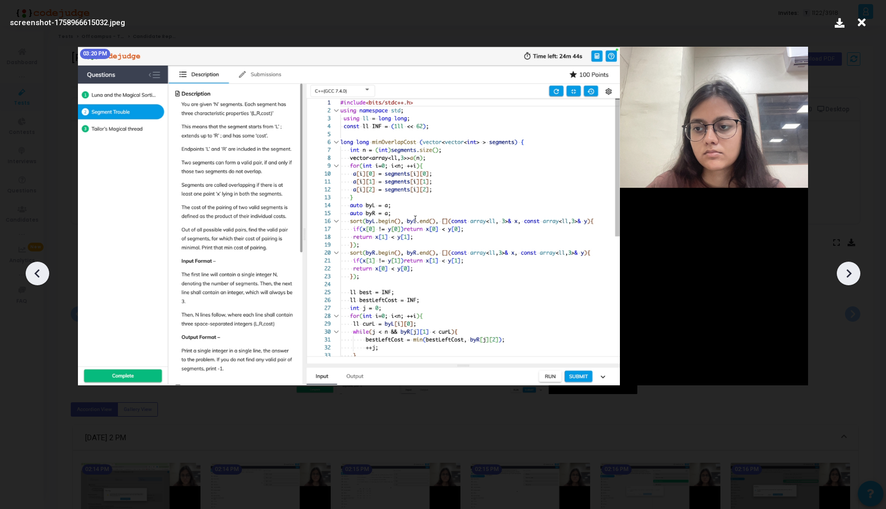
click at [843, 267] on icon at bounding box center [848, 273] width 15 height 15
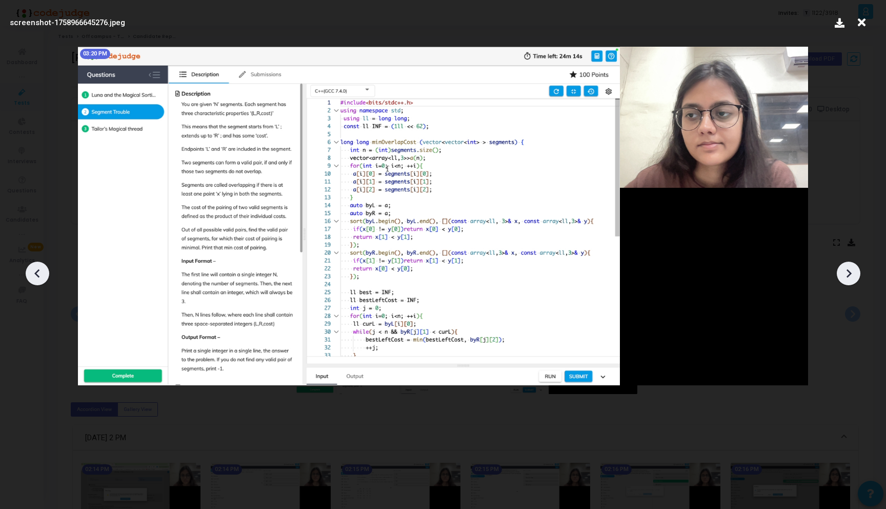
click at [843, 267] on icon at bounding box center [848, 273] width 15 height 15
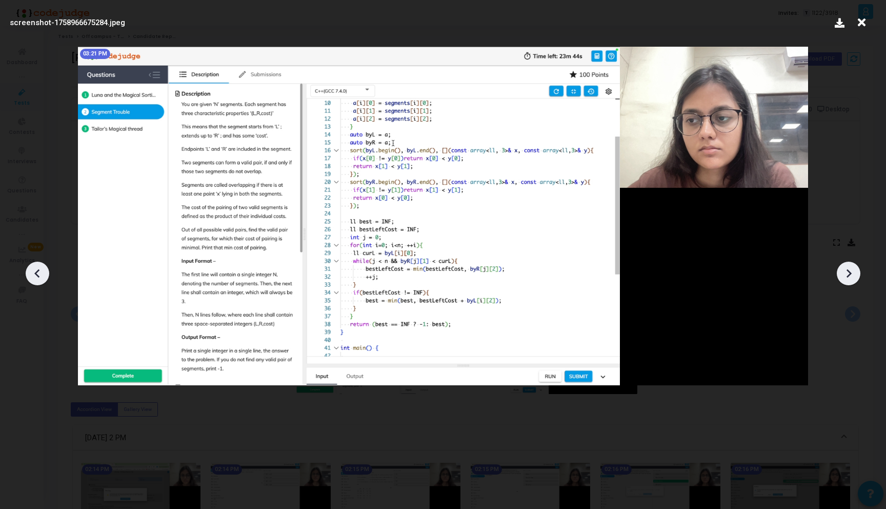
click at [843, 267] on icon at bounding box center [848, 273] width 15 height 15
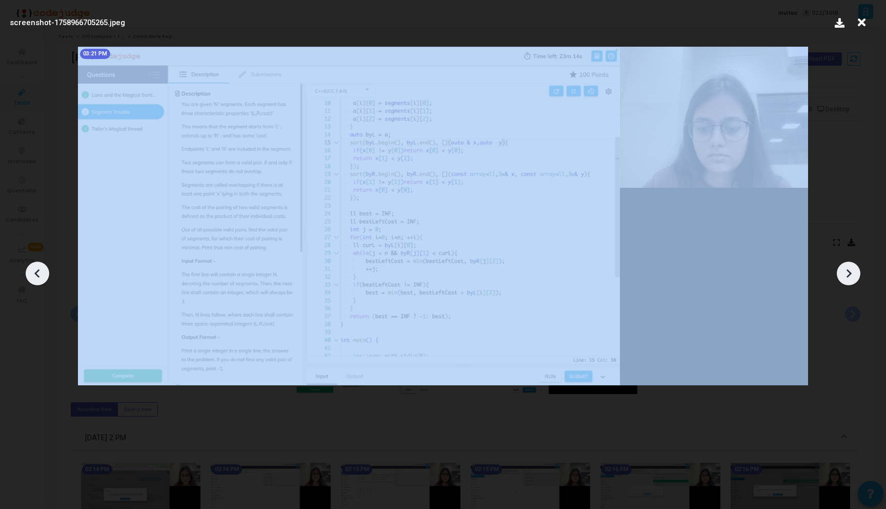
click at [843, 267] on icon at bounding box center [848, 273] width 15 height 15
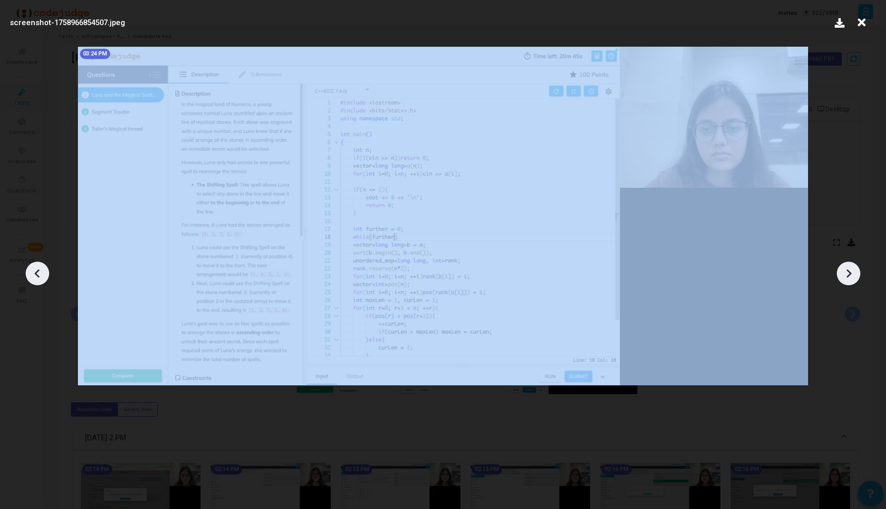
click at [843, 267] on icon at bounding box center [848, 273] width 15 height 15
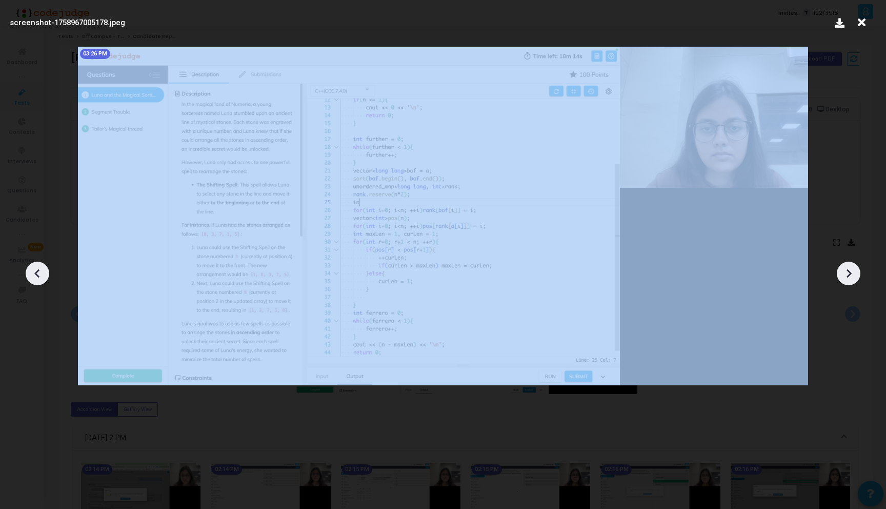
click at [843, 267] on icon at bounding box center [848, 273] width 15 height 15
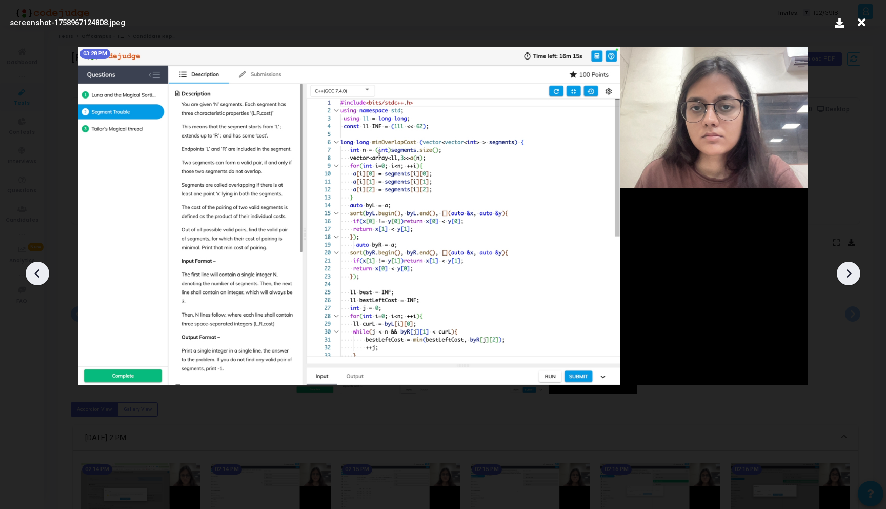
click at [843, 267] on icon at bounding box center [848, 273] width 15 height 15
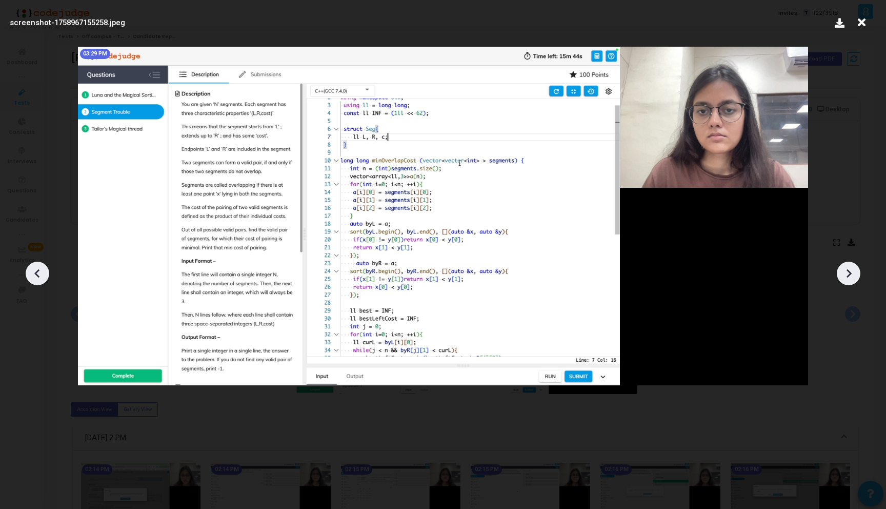
click at [843, 267] on icon at bounding box center [848, 273] width 15 height 15
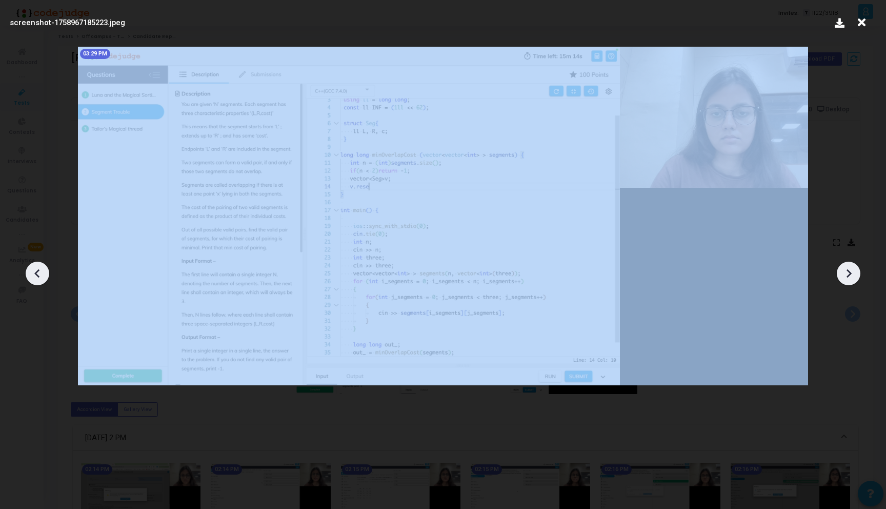
click at [843, 267] on icon at bounding box center [848, 273] width 15 height 15
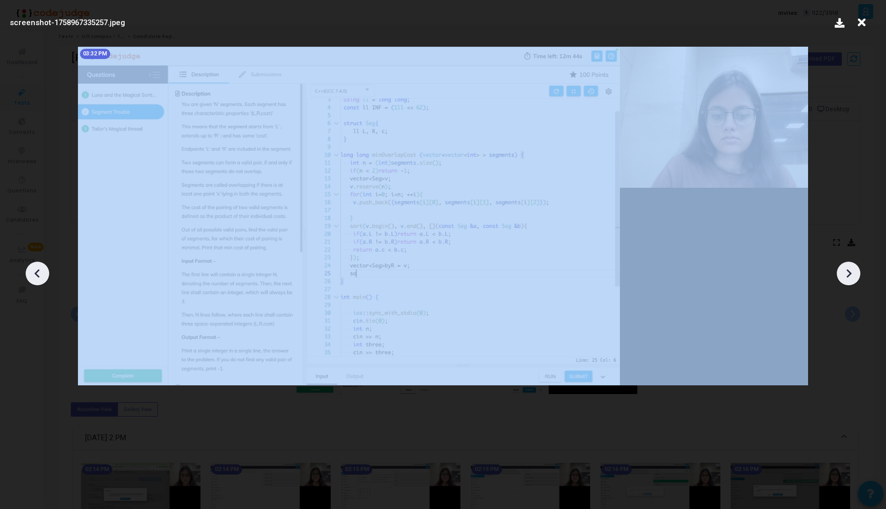
click at [843, 267] on icon at bounding box center [848, 273] width 15 height 15
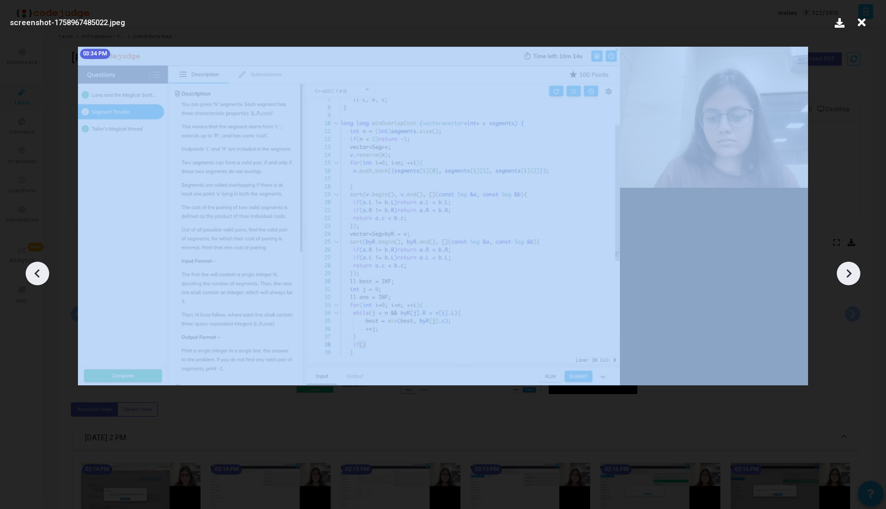
click at [843, 267] on icon at bounding box center [848, 273] width 15 height 15
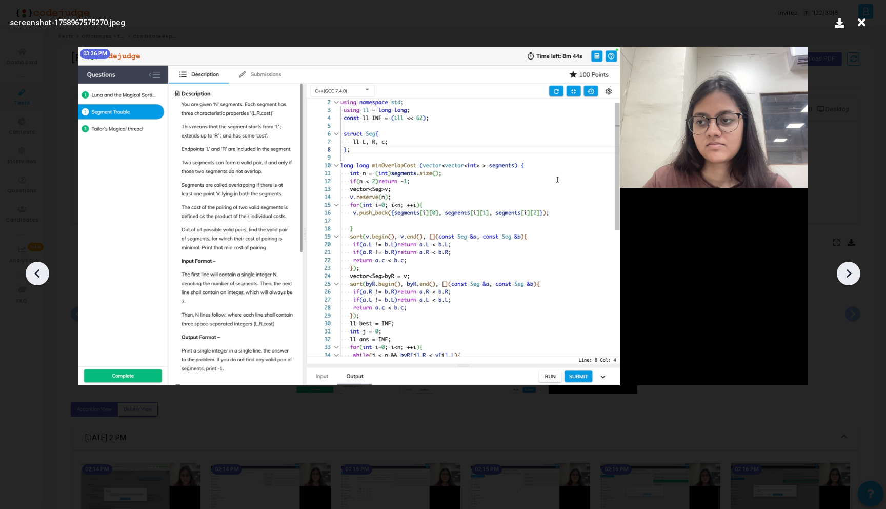
click at [843, 267] on icon at bounding box center [848, 273] width 15 height 15
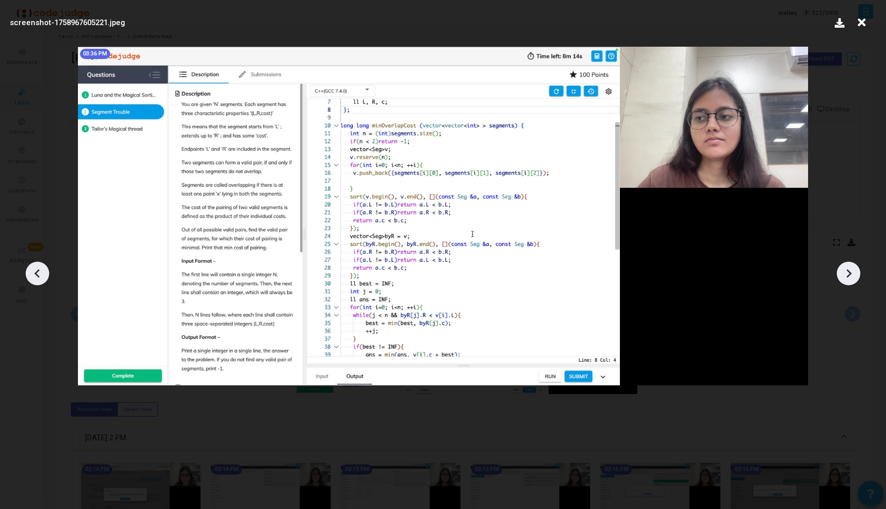
click at [843, 267] on icon at bounding box center [848, 273] width 15 height 15
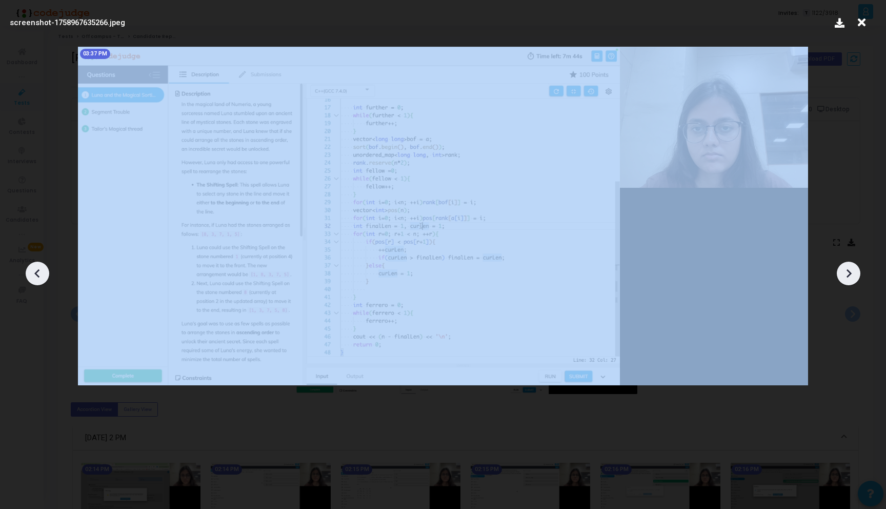
click at [843, 267] on icon at bounding box center [848, 273] width 15 height 15
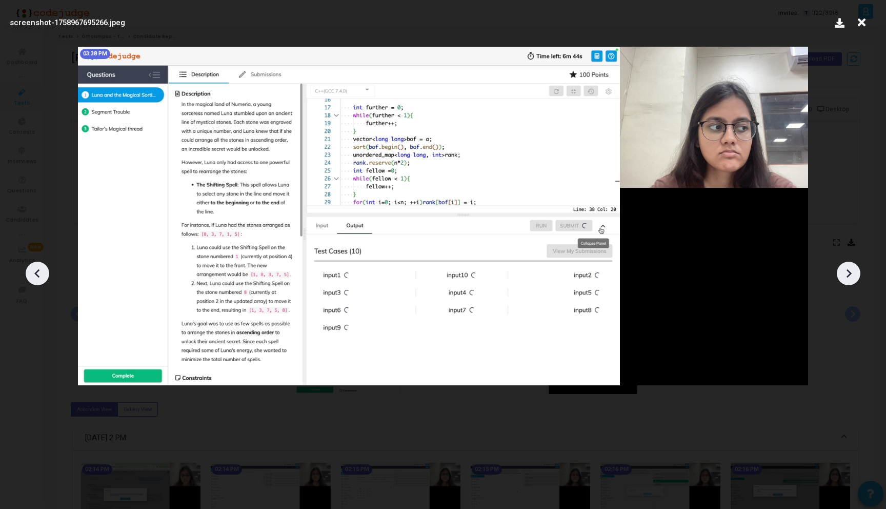
click at [861, 23] on icon at bounding box center [862, 22] width 16 height 19
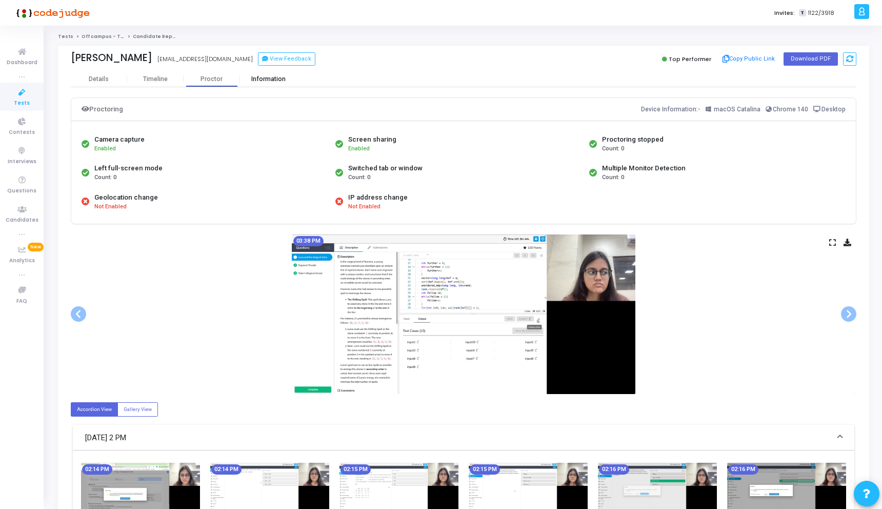
click at [267, 82] on div "Information" at bounding box center [268, 79] width 56 height 8
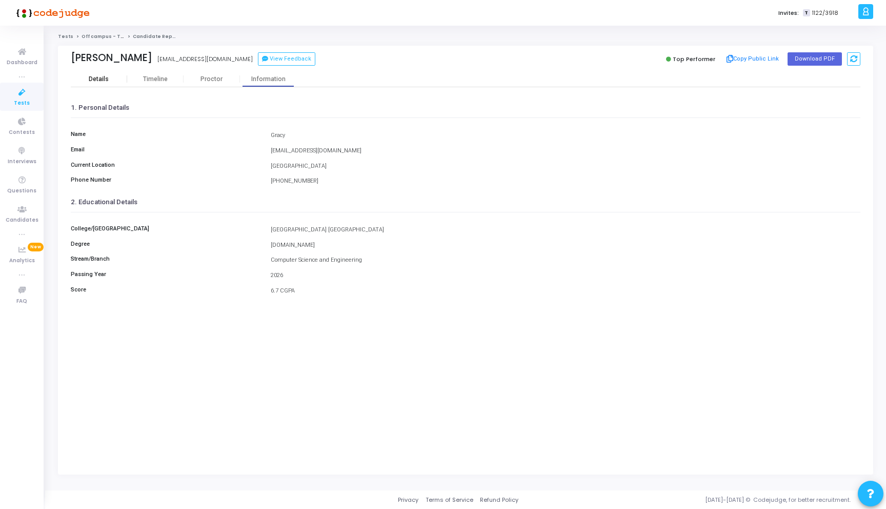
click at [95, 77] on div "Details" at bounding box center [99, 79] width 20 height 8
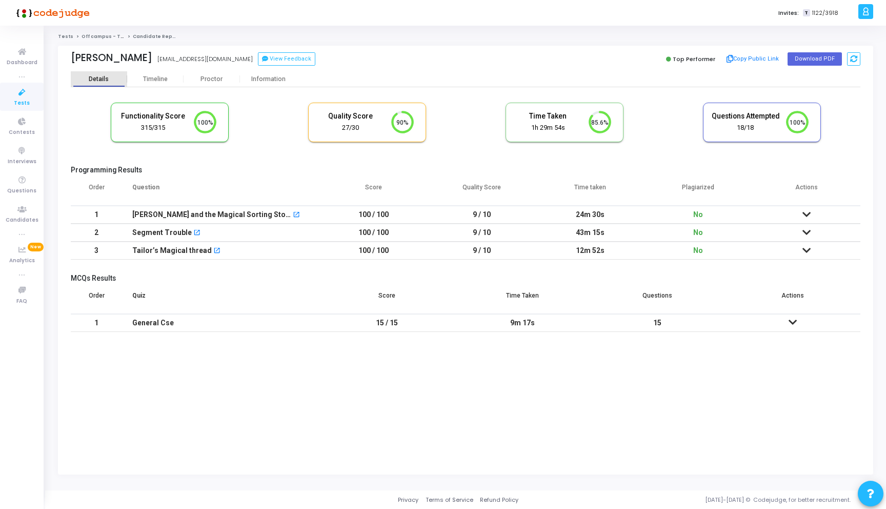
scroll to position [22, 26]
